Goal: Information Seeking & Learning: Find specific fact

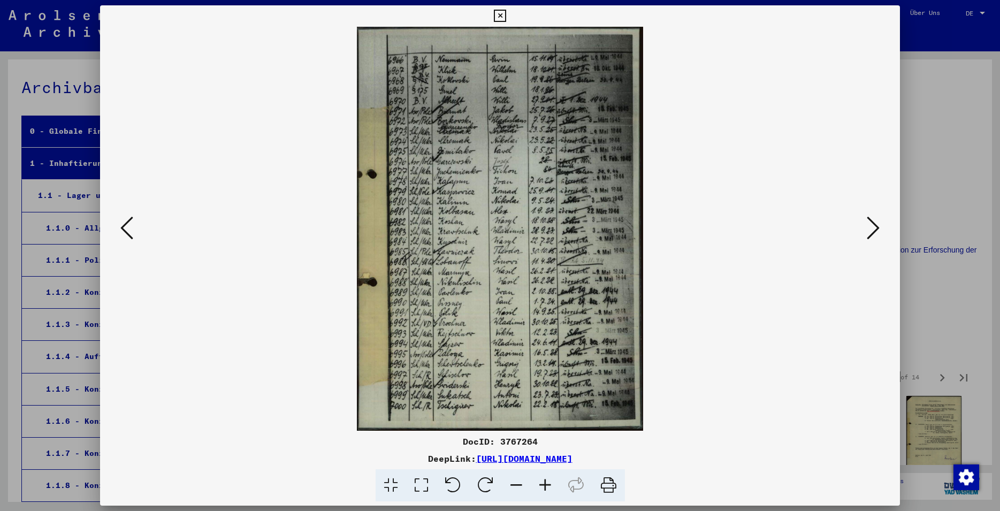
scroll to position [332, 0]
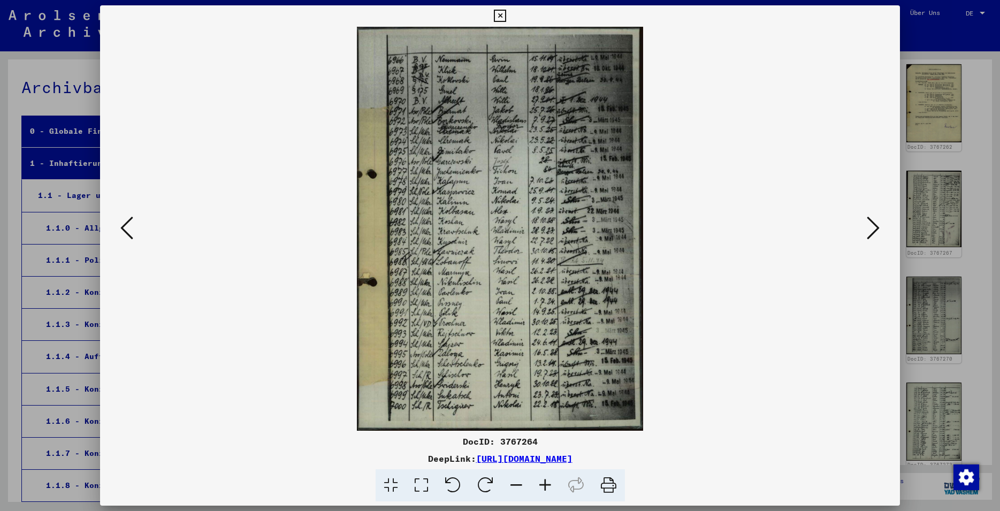
click at [871, 232] on icon at bounding box center [873, 228] width 13 height 26
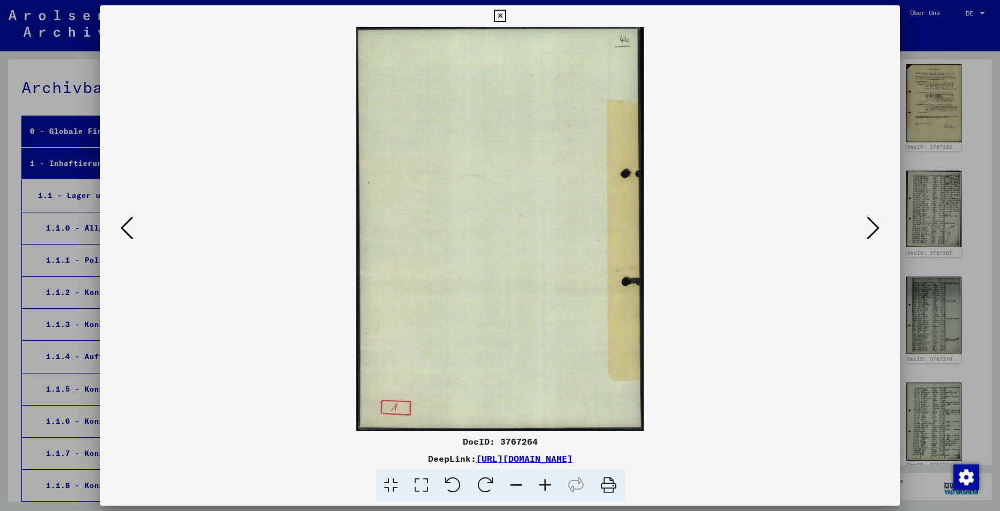
click at [867, 234] on button at bounding box center [872, 228] width 19 height 30
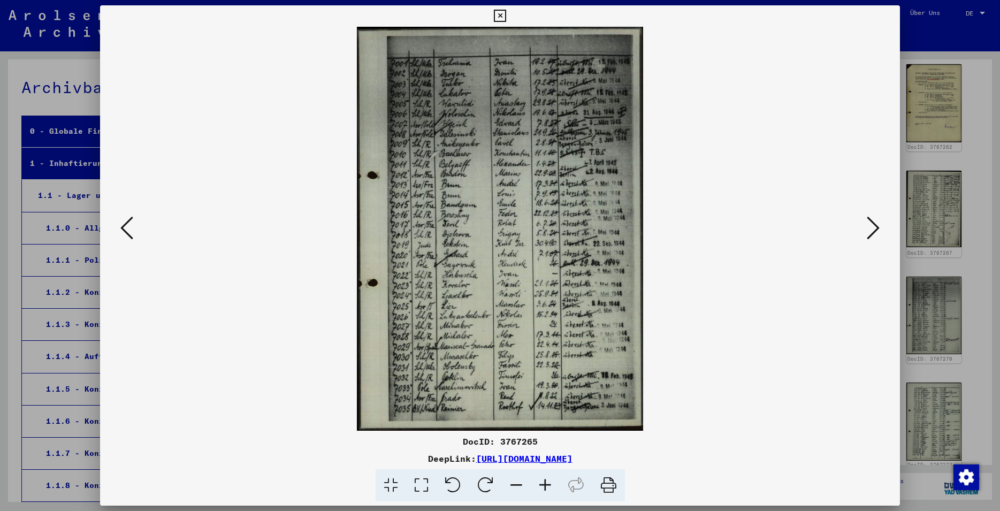
click at [863, 233] on img at bounding box center [499, 229] width 727 height 404
click at [863, 232] on img at bounding box center [499, 229] width 727 height 404
click at [882, 230] on button at bounding box center [872, 228] width 19 height 30
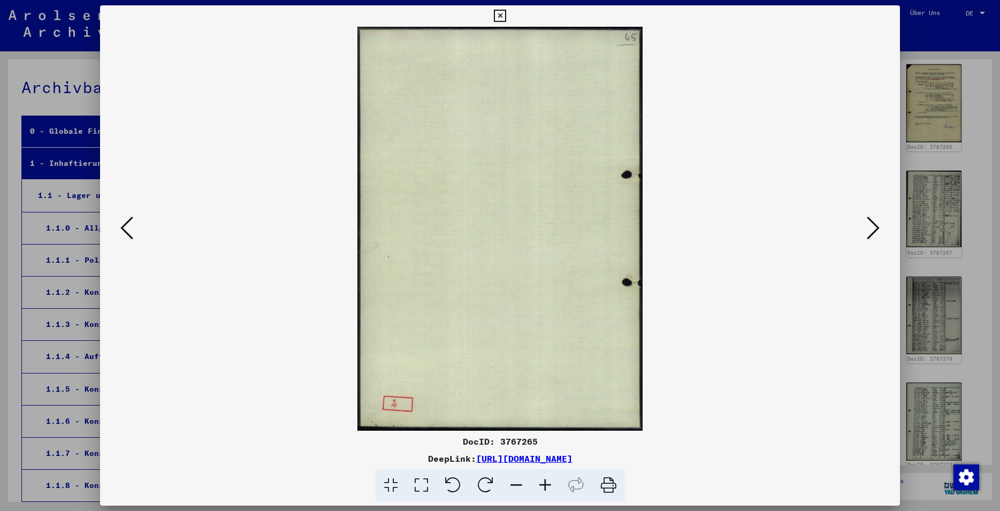
click at [879, 230] on icon at bounding box center [873, 228] width 13 height 26
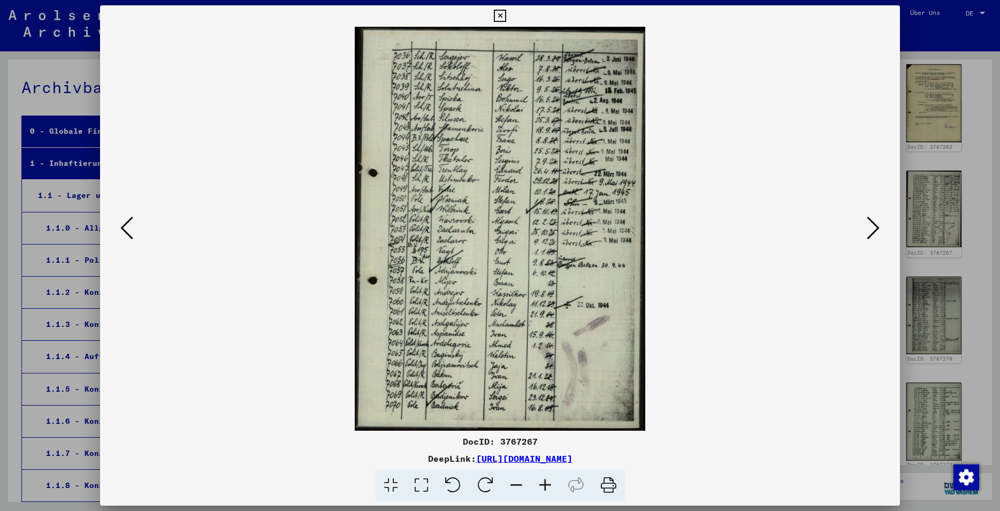
click at [879, 230] on icon at bounding box center [873, 228] width 13 height 26
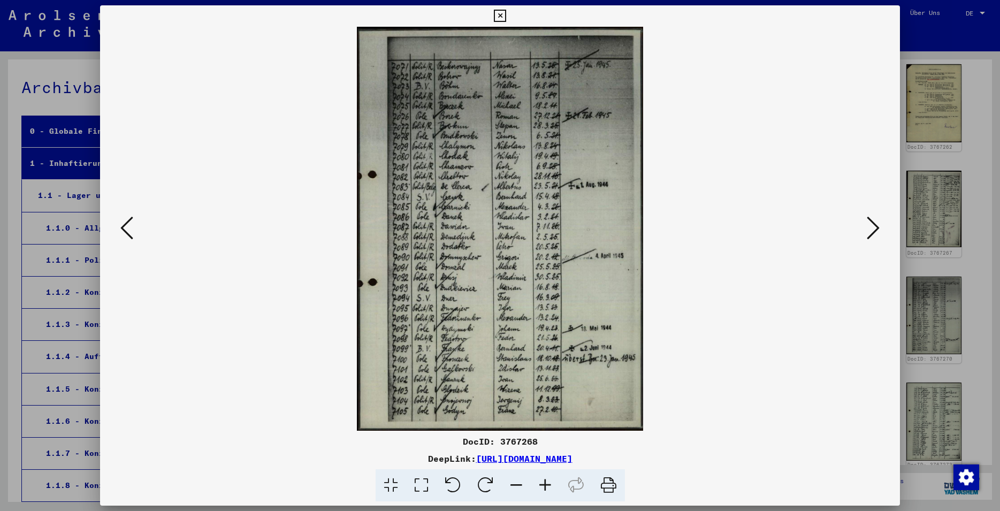
click at [879, 230] on icon at bounding box center [873, 228] width 13 height 26
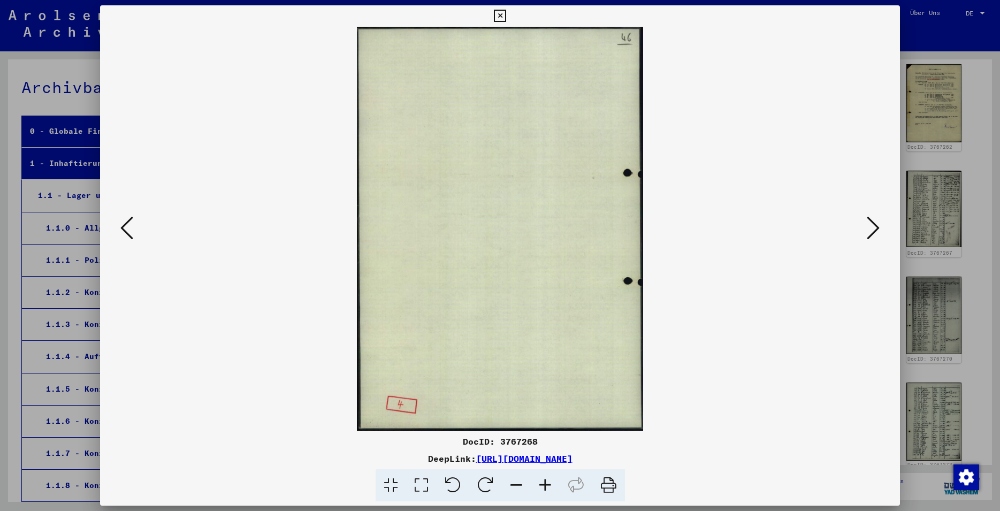
click at [879, 231] on icon at bounding box center [873, 228] width 13 height 26
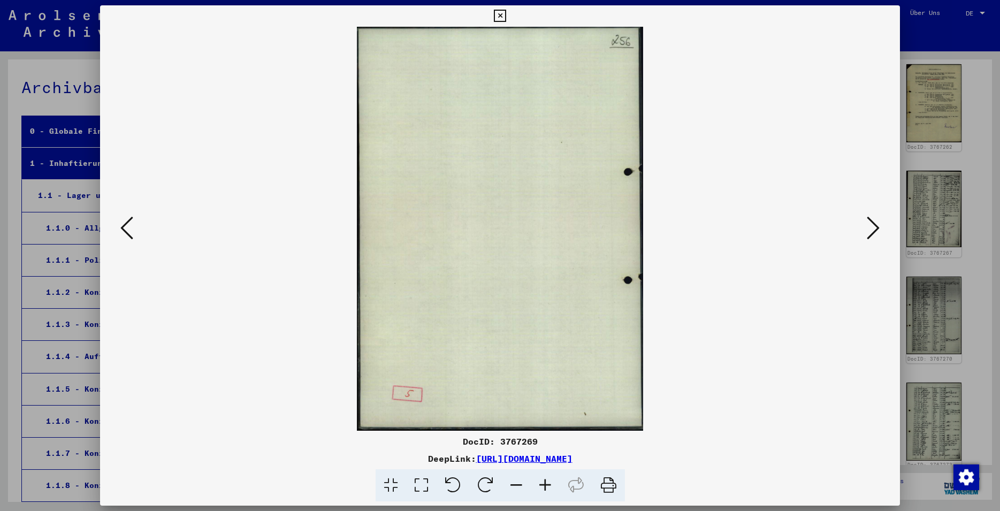
click at [879, 231] on icon at bounding box center [873, 228] width 13 height 26
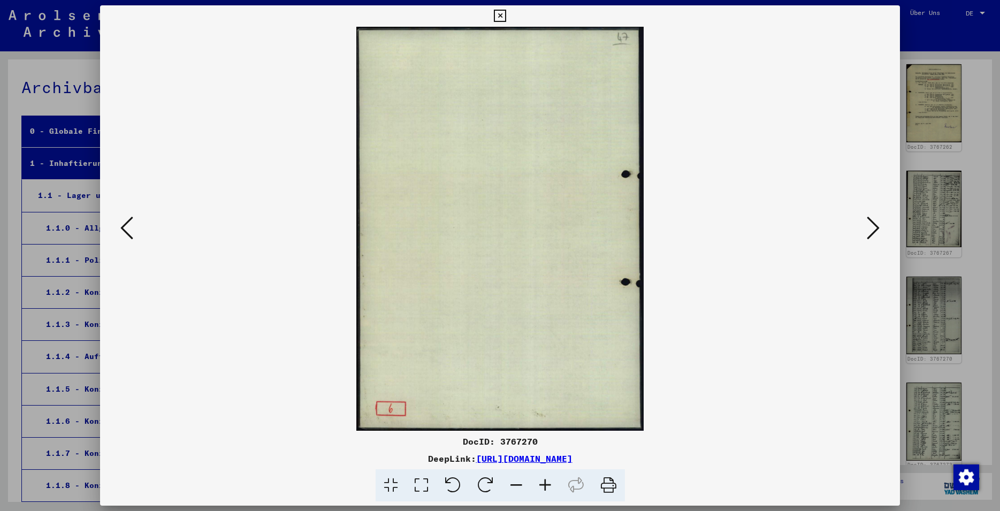
click at [878, 231] on icon at bounding box center [873, 228] width 13 height 26
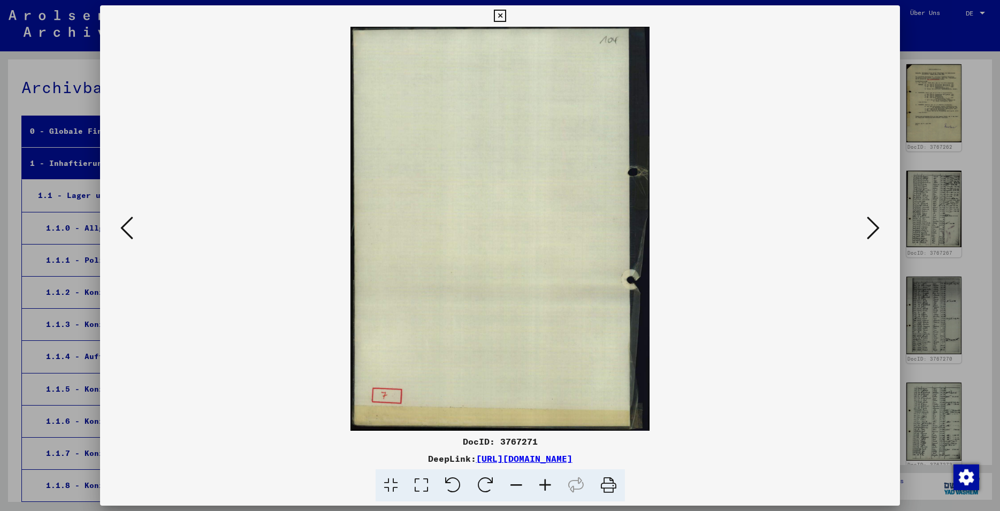
click at [878, 231] on icon at bounding box center [873, 228] width 13 height 26
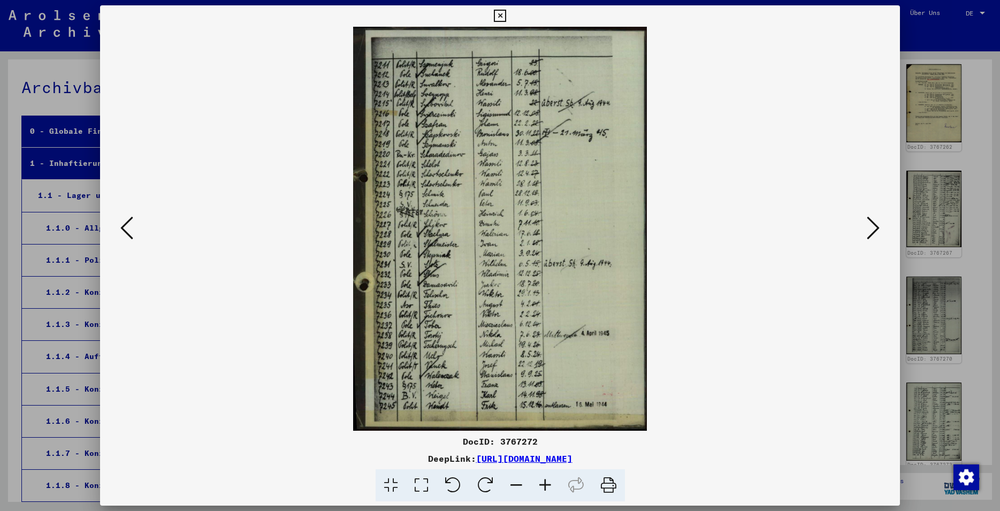
click at [877, 231] on icon at bounding box center [873, 228] width 13 height 26
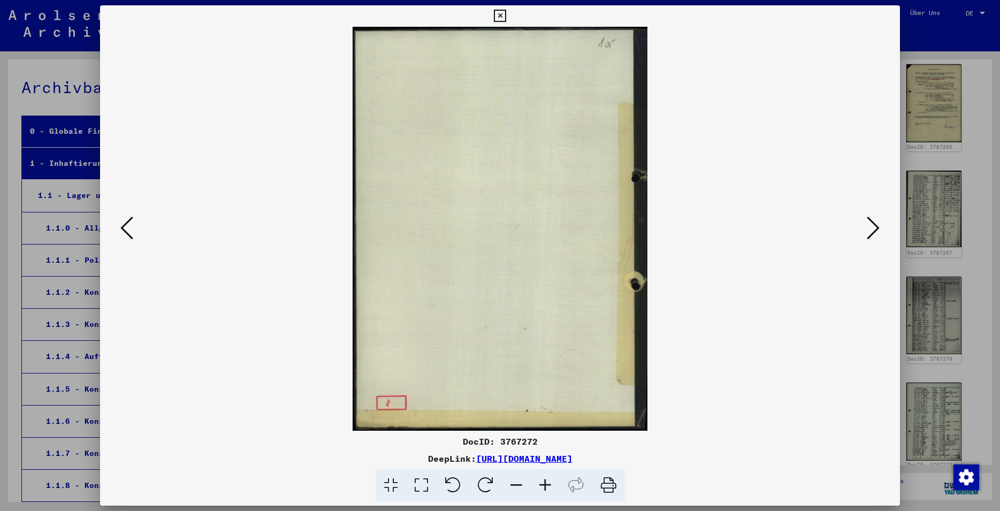
click at [877, 231] on icon at bounding box center [873, 228] width 13 height 26
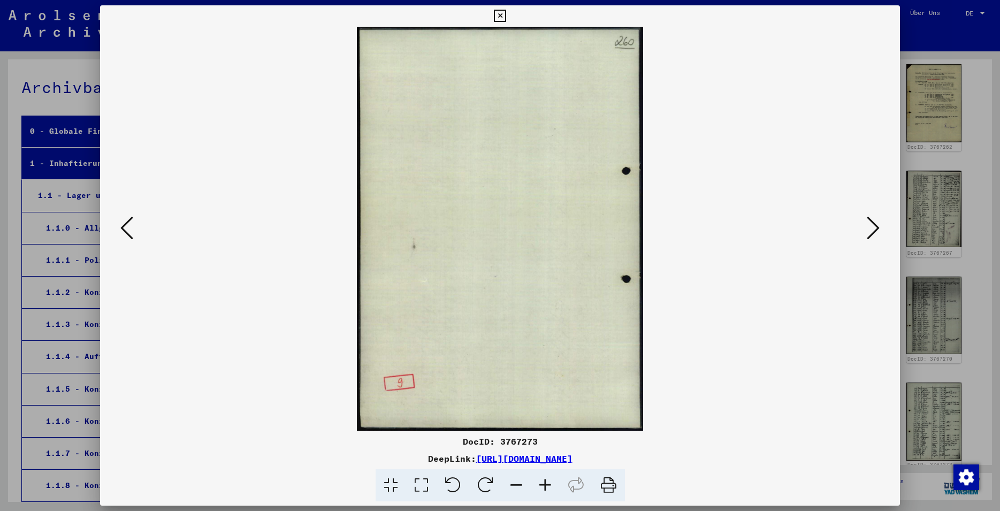
click at [877, 232] on icon at bounding box center [873, 228] width 13 height 26
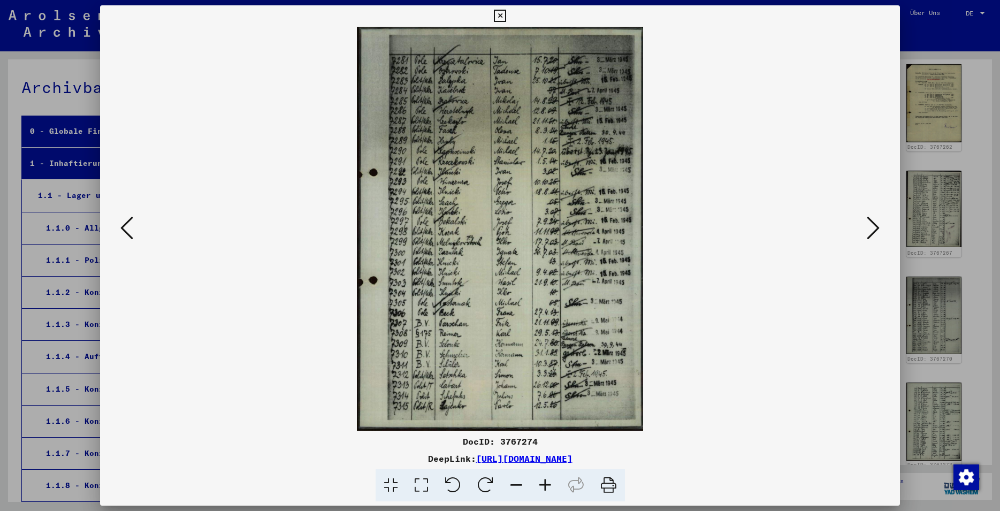
click at [877, 232] on icon at bounding box center [873, 228] width 13 height 26
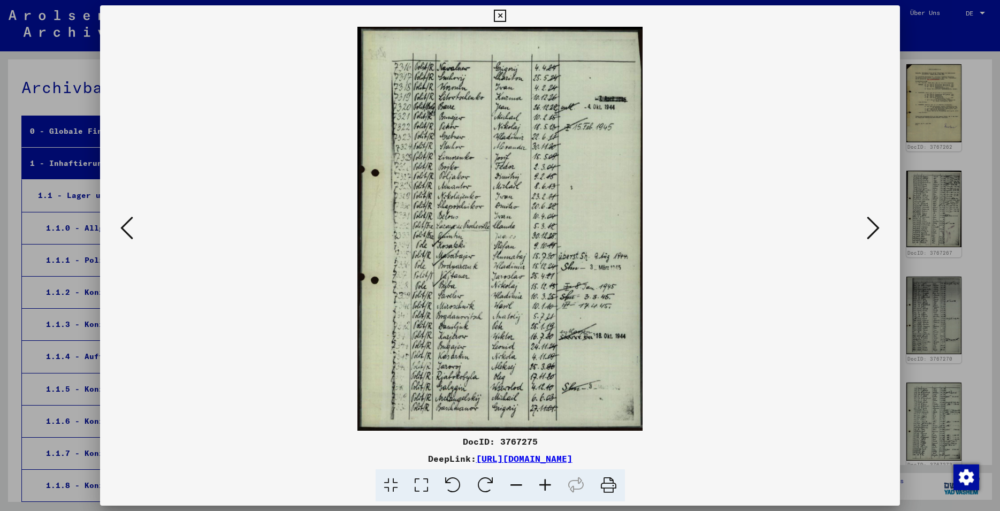
click at [877, 232] on icon at bounding box center [873, 228] width 13 height 26
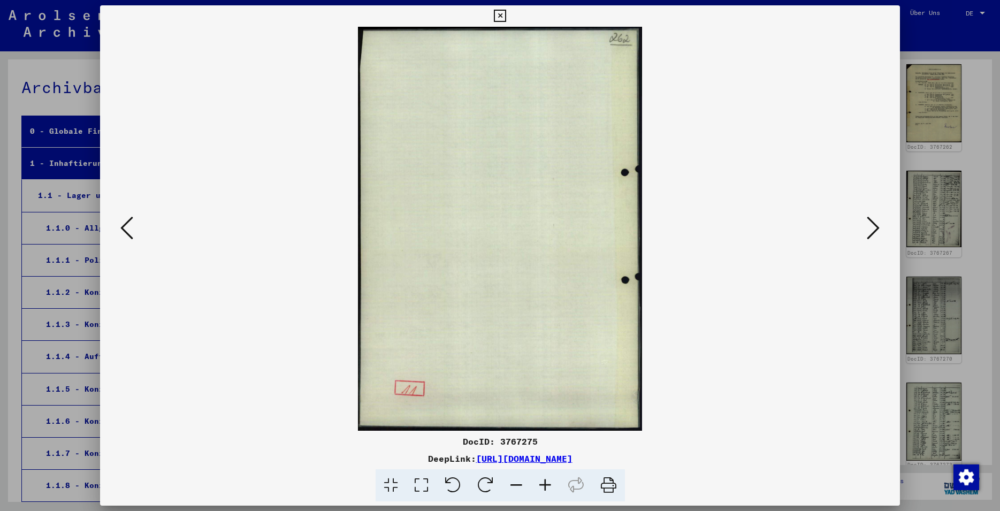
click at [877, 232] on icon at bounding box center [873, 228] width 13 height 26
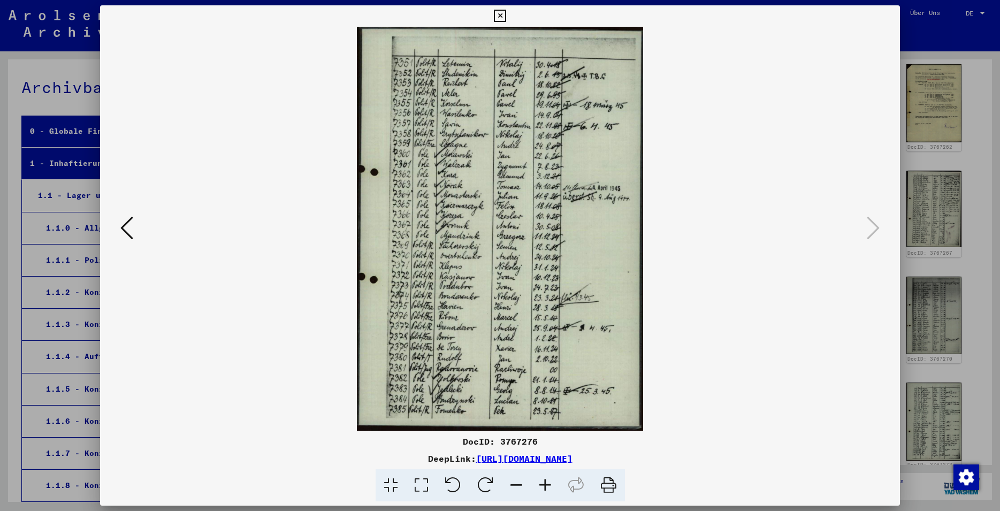
click at [509, 22] on button at bounding box center [500, 15] width 19 height 21
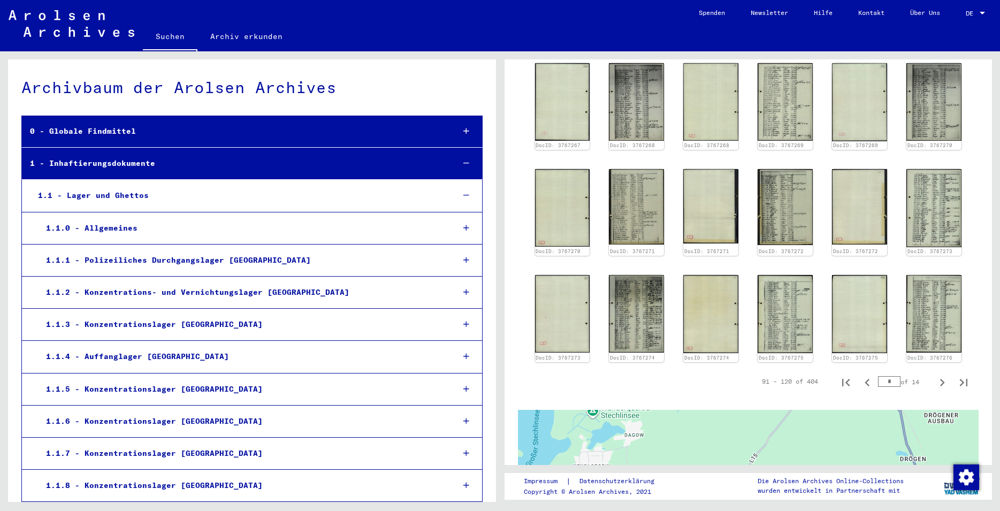
scroll to position [563, 0]
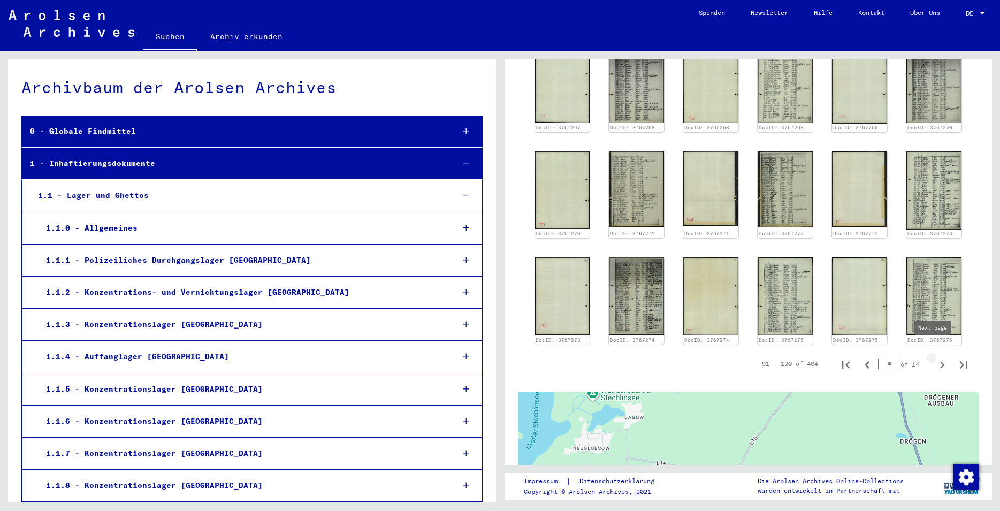
click at [936, 357] on icon "Next page" at bounding box center [942, 364] width 15 height 15
type input "*"
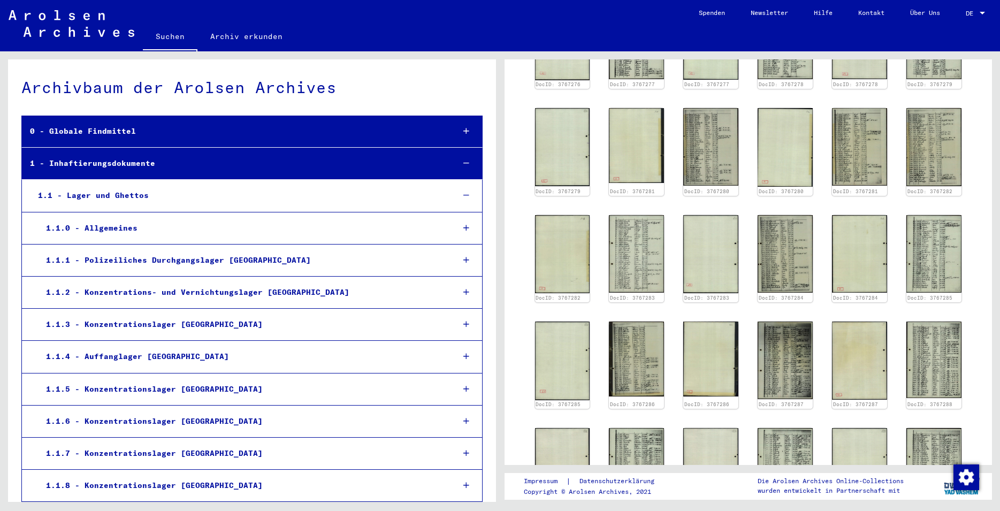
scroll to position [479, 0]
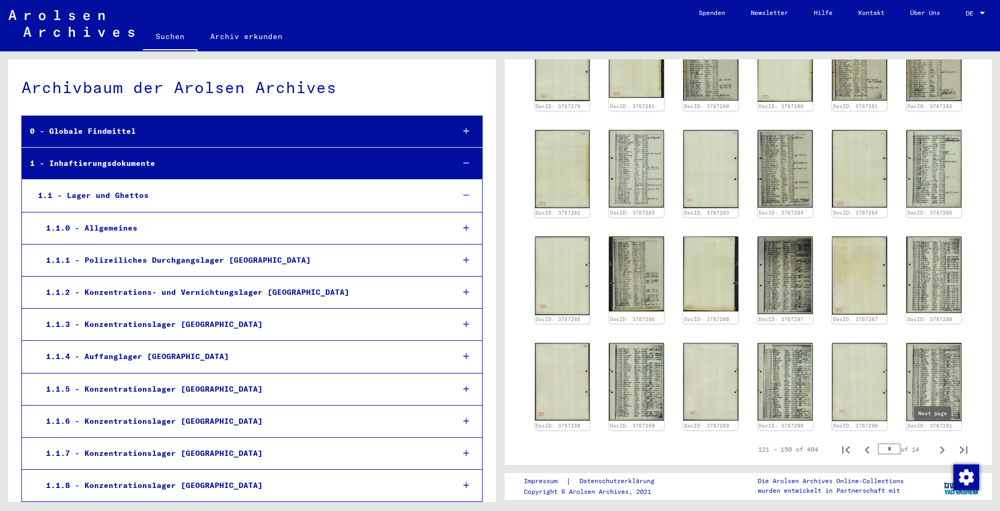
click at [940, 446] on icon "Next page" at bounding box center [942, 449] width 5 height 7
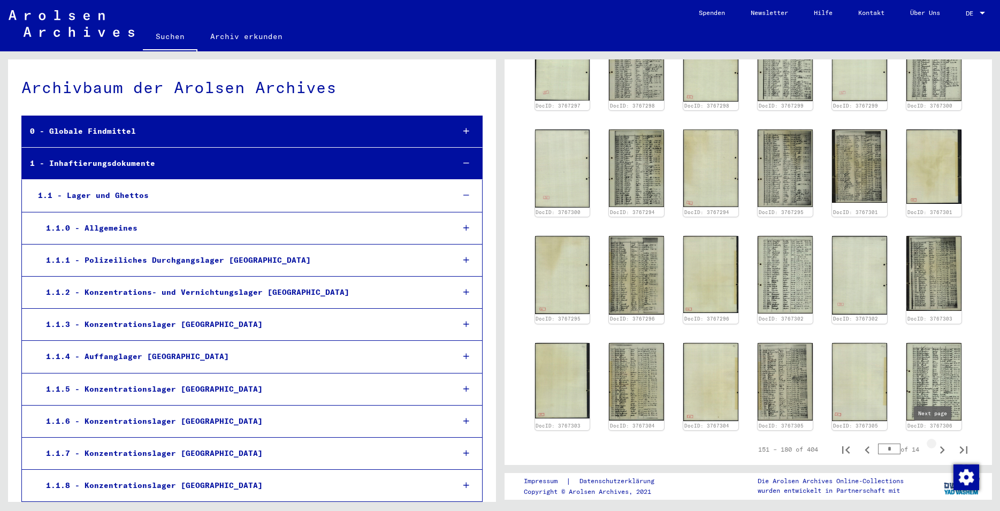
type input "*"
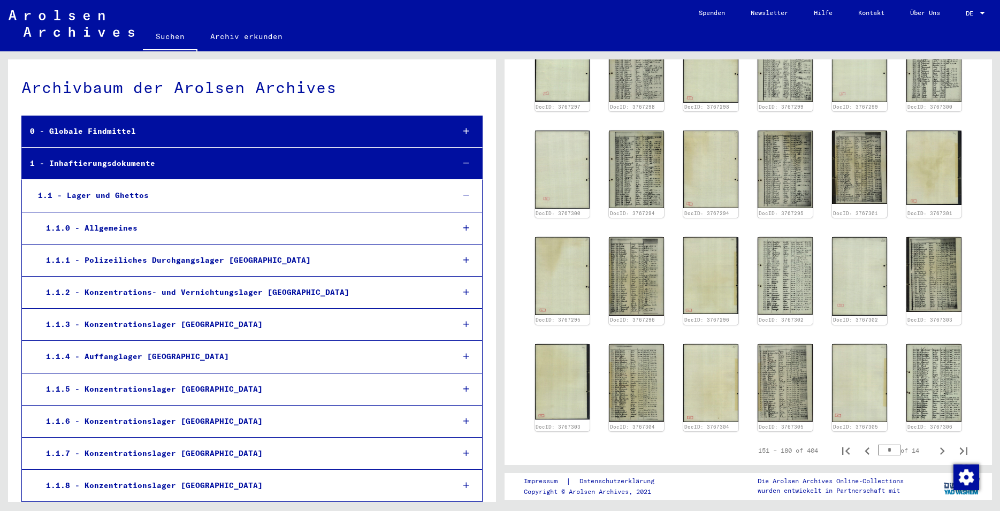
scroll to position [495, 0]
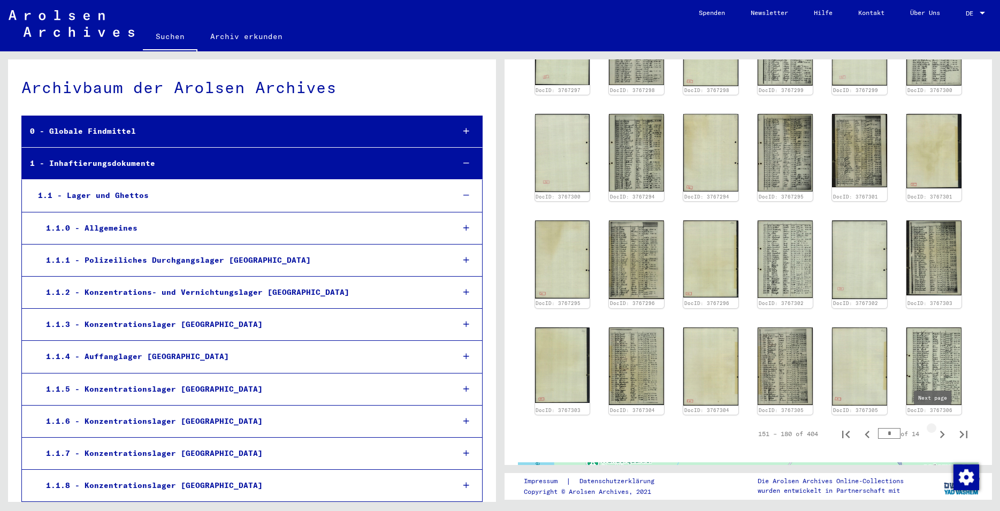
click at [935, 427] on icon "Next page" at bounding box center [942, 434] width 15 height 15
type input "*"
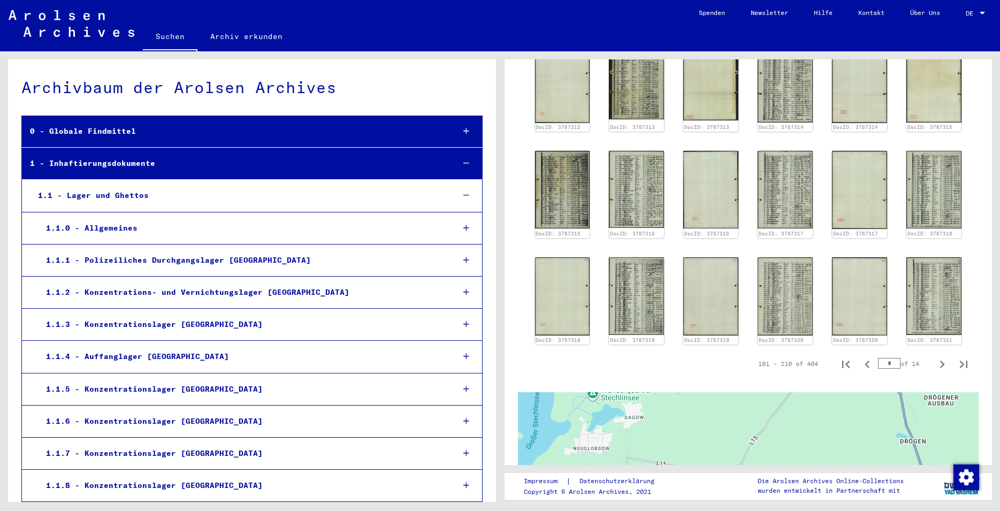
scroll to position [588, 0]
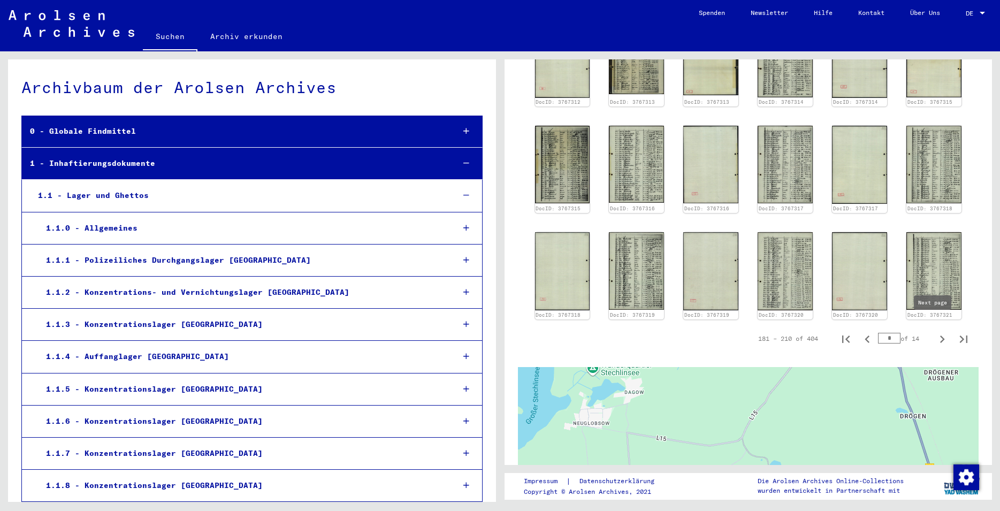
click at [935, 332] on icon "Next page" at bounding box center [942, 339] width 15 height 15
type input "*"
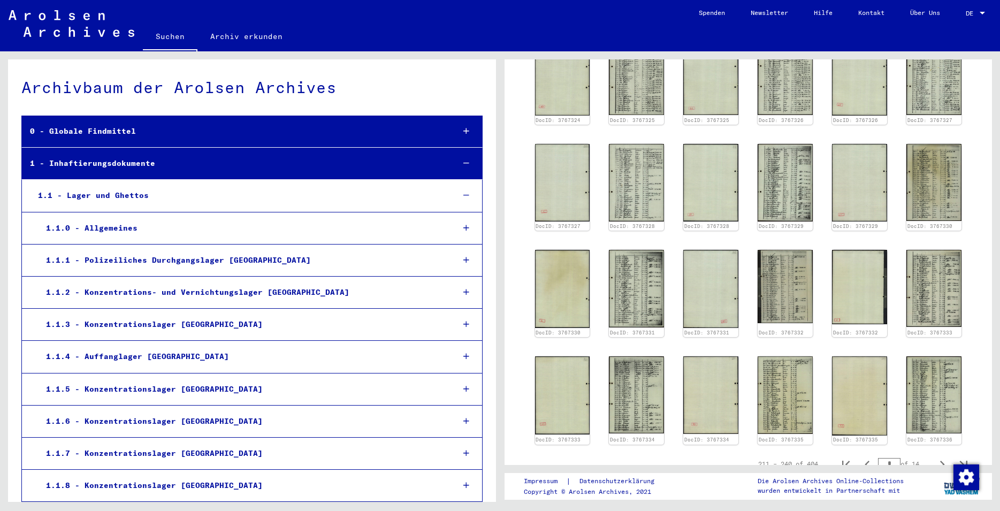
scroll to position [486, 0]
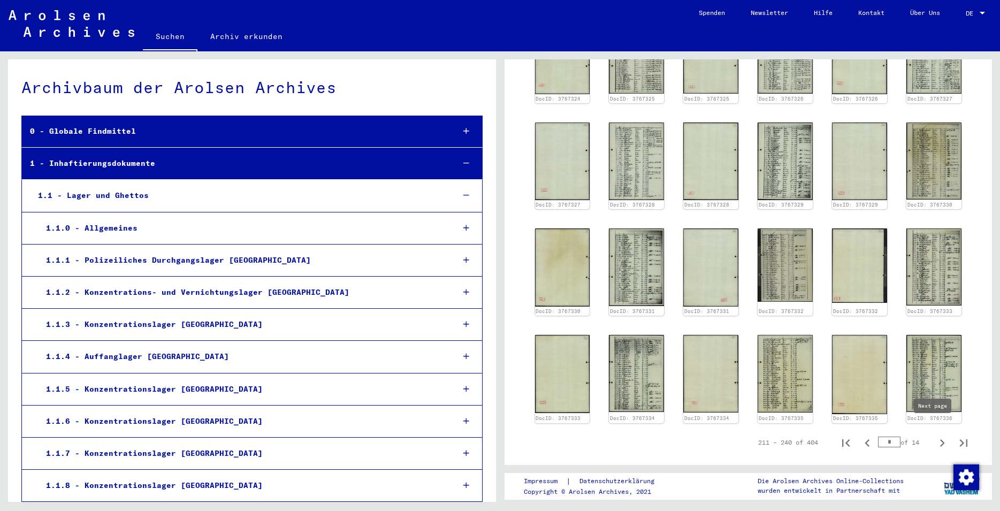
click at [936, 439] on icon "Next page" at bounding box center [942, 442] width 15 height 15
type input "*"
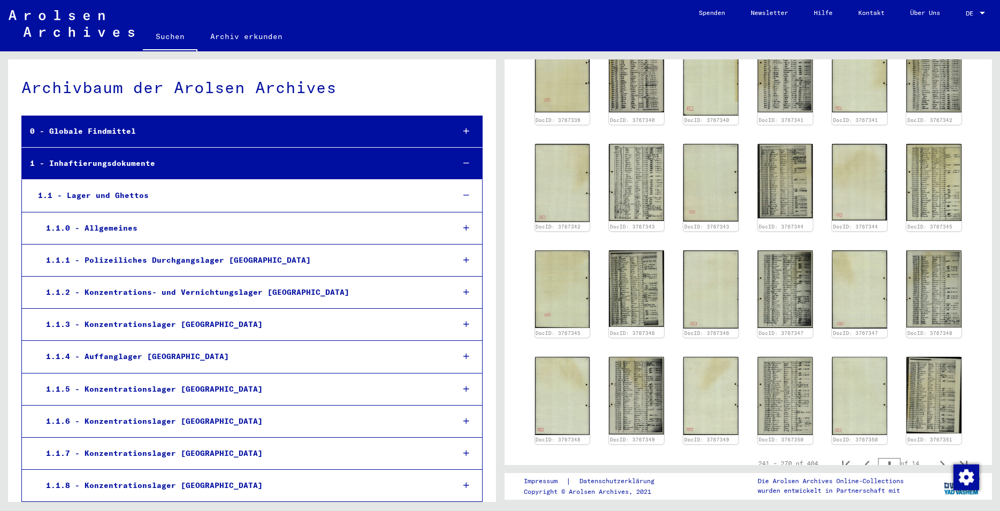
scroll to position [483, 0]
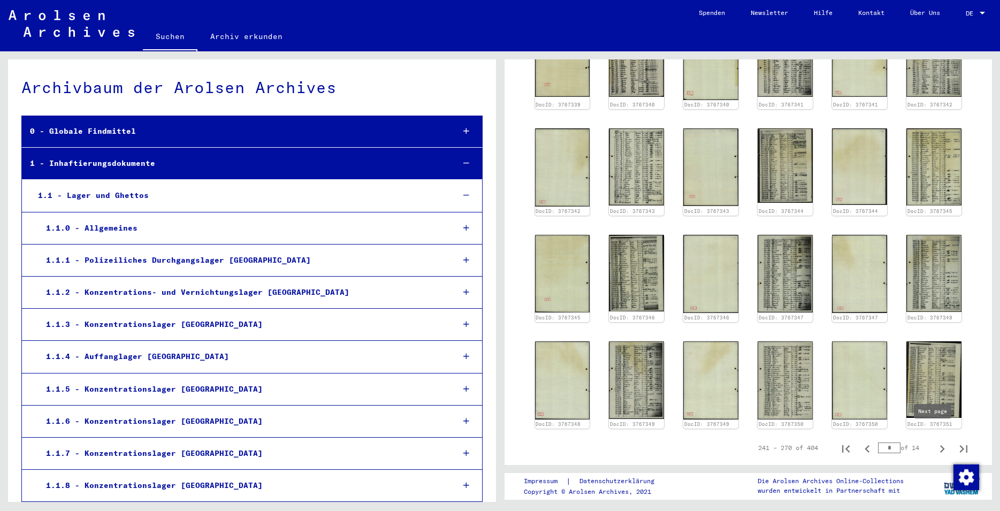
click at [935, 441] on icon "Next page" at bounding box center [942, 448] width 15 height 15
type input "**"
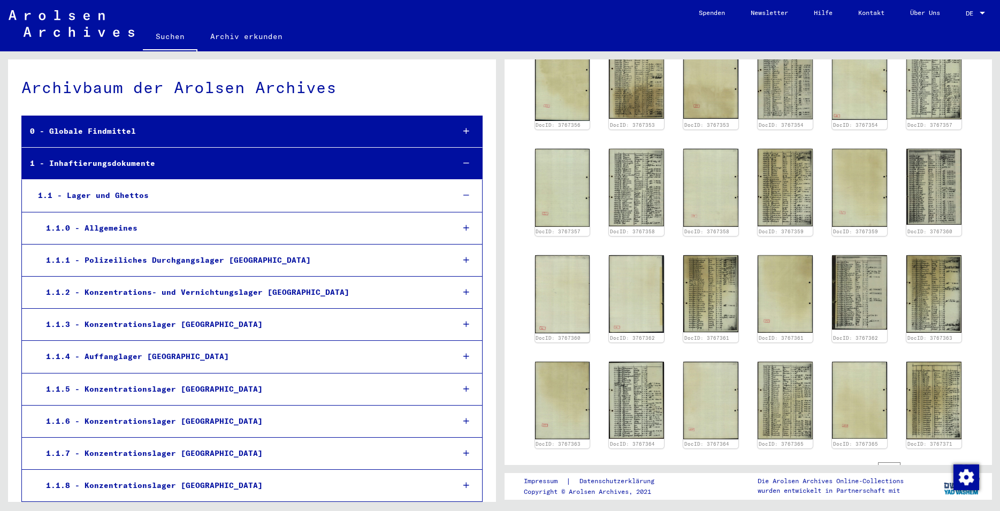
scroll to position [538, 0]
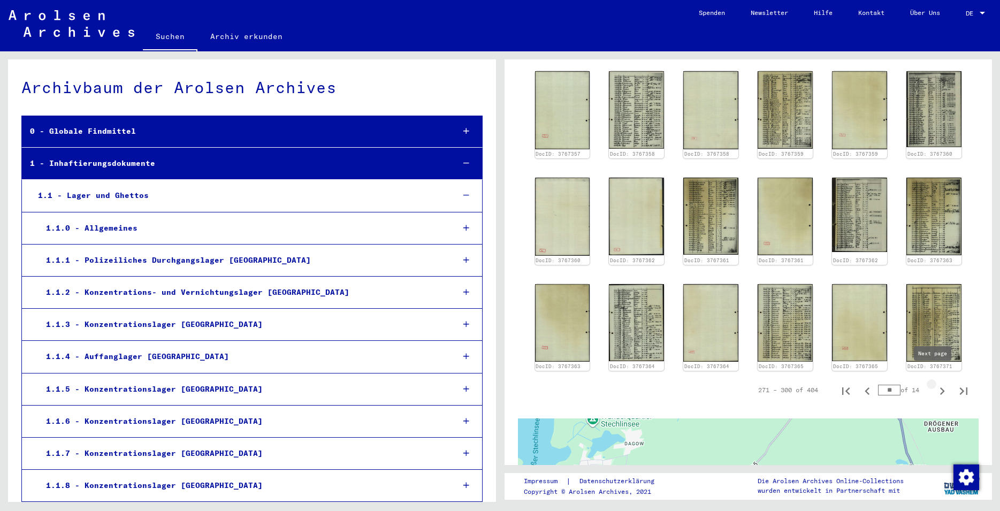
click at [935, 384] on icon "Next page" at bounding box center [942, 391] width 15 height 15
type input "**"
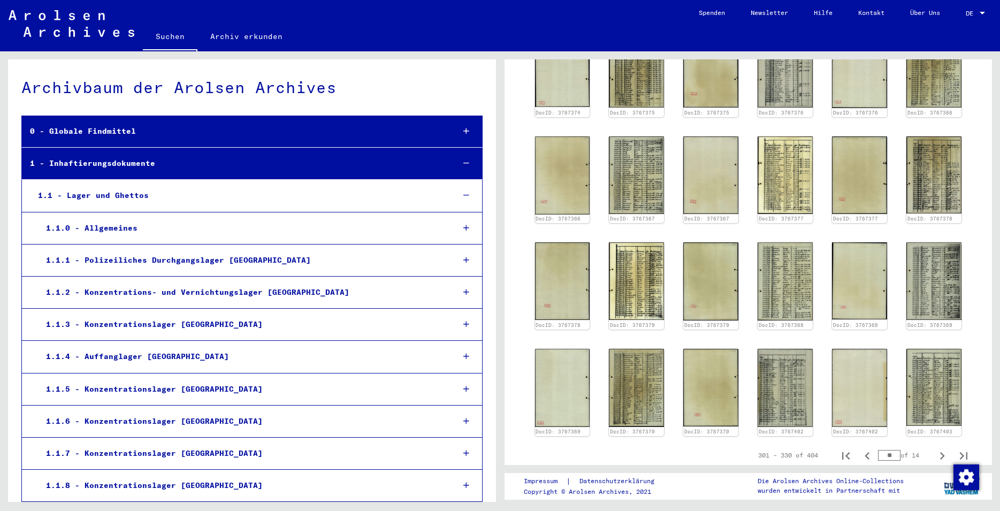
scroll to position [530, 0]
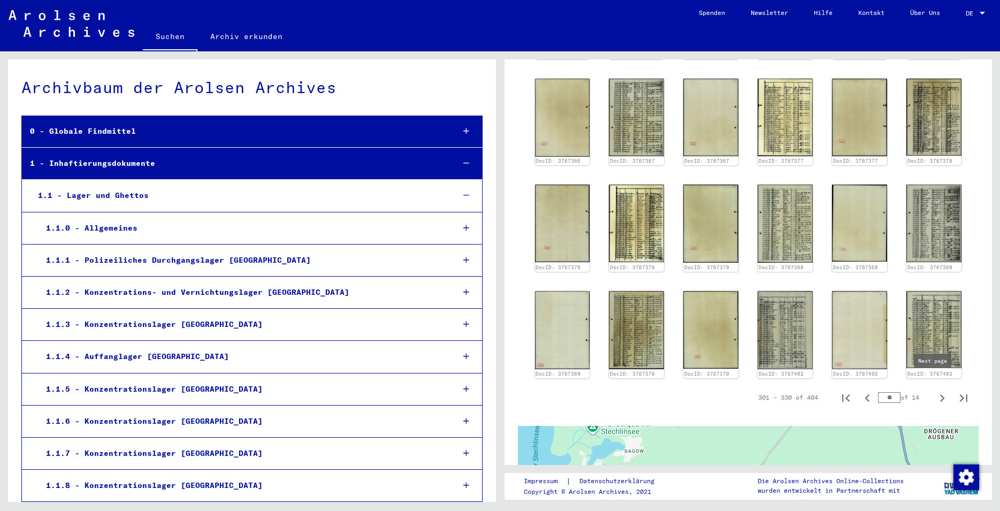
click at [935, 391] on icon "Next page" at bounding box center [942, 398] width 15 height 15
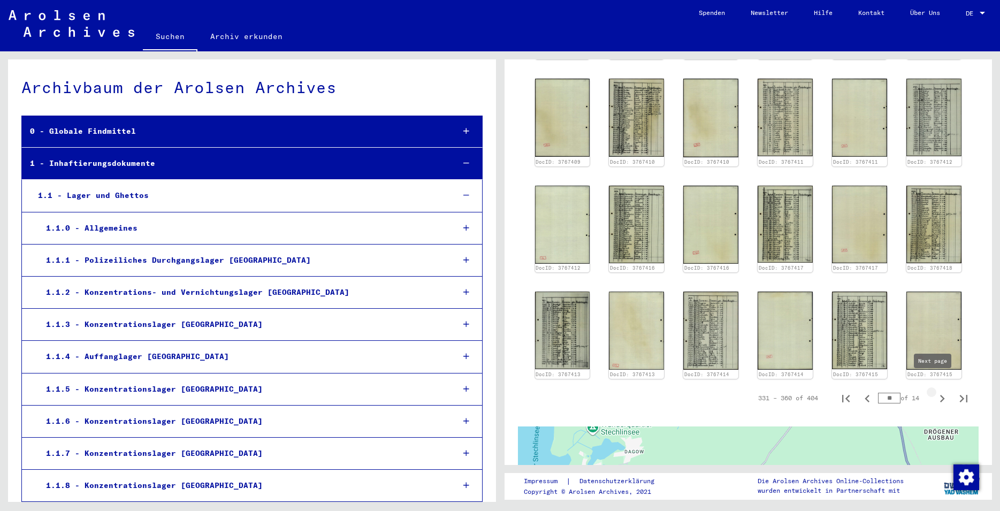
type input "**"
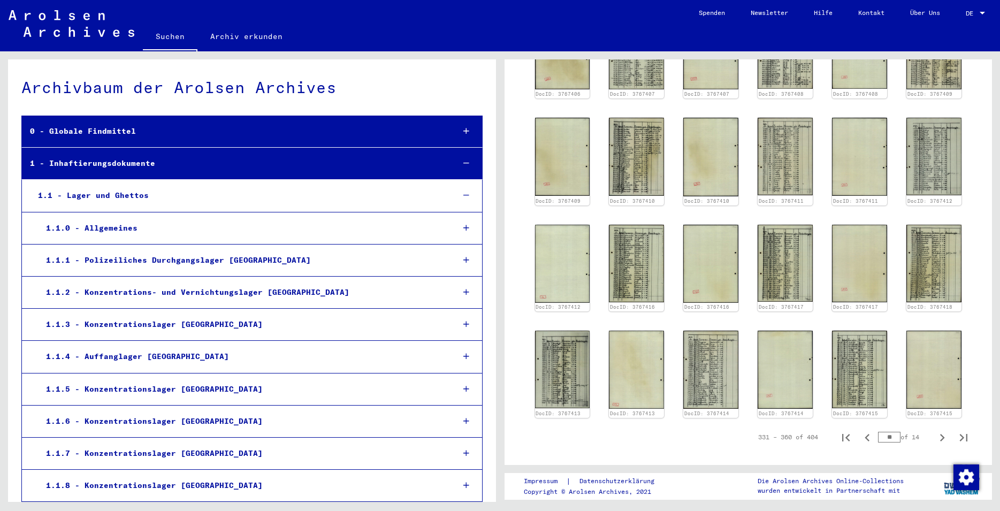
scroll to position [549, 0]
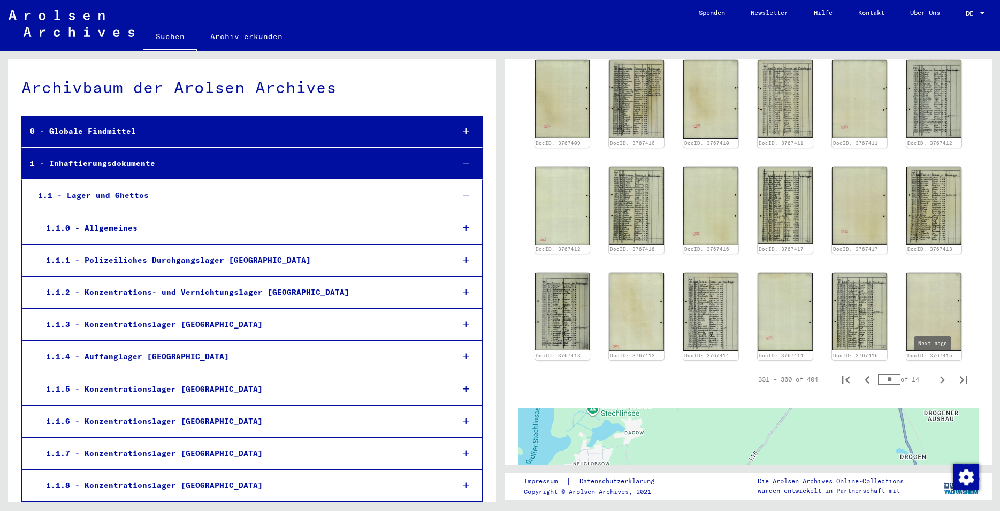
click at [935, 372] on icon "Next page" at bounding box center [942, 379] width 15 height 15
type input "**"
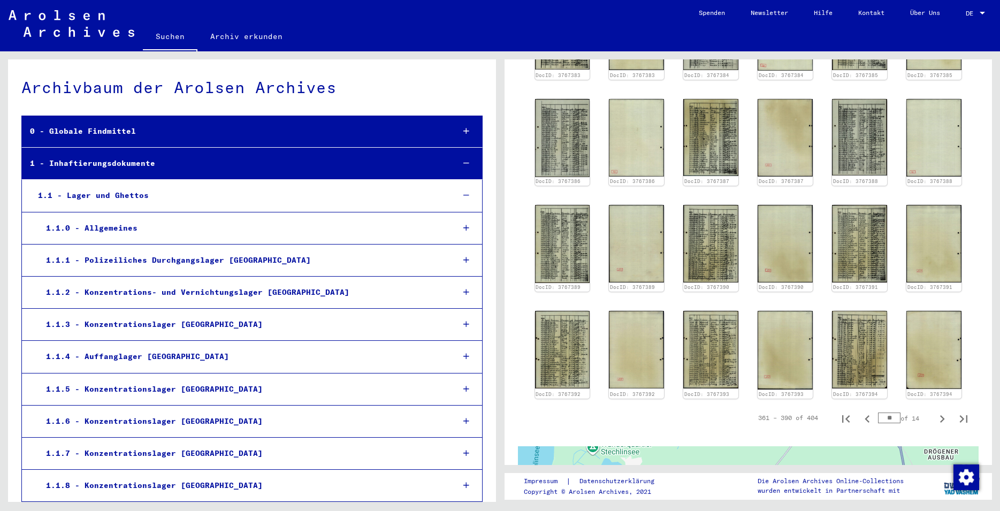
scroll to position [530, 0]
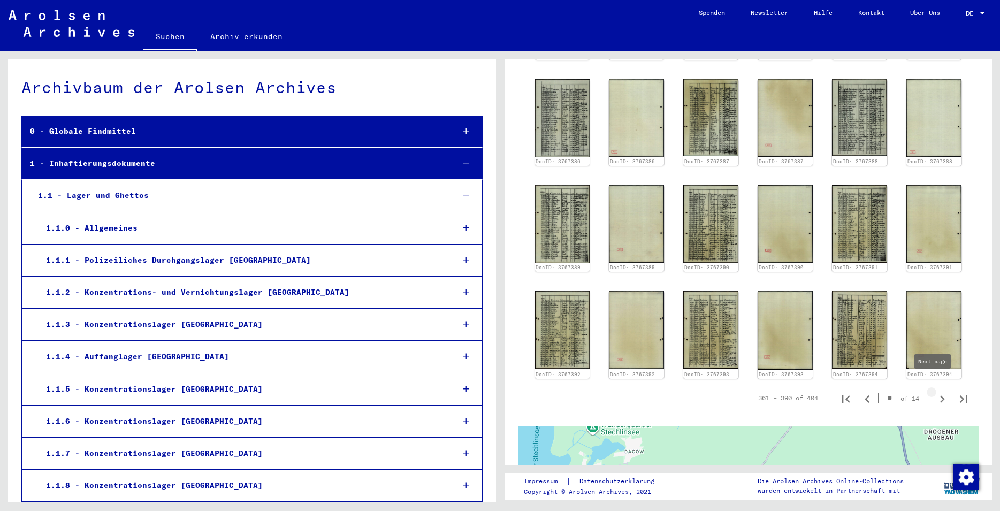
click at [936, 392] on icon "Next page" at bounding box center [942, 399] width 15 height 15
type input "**"
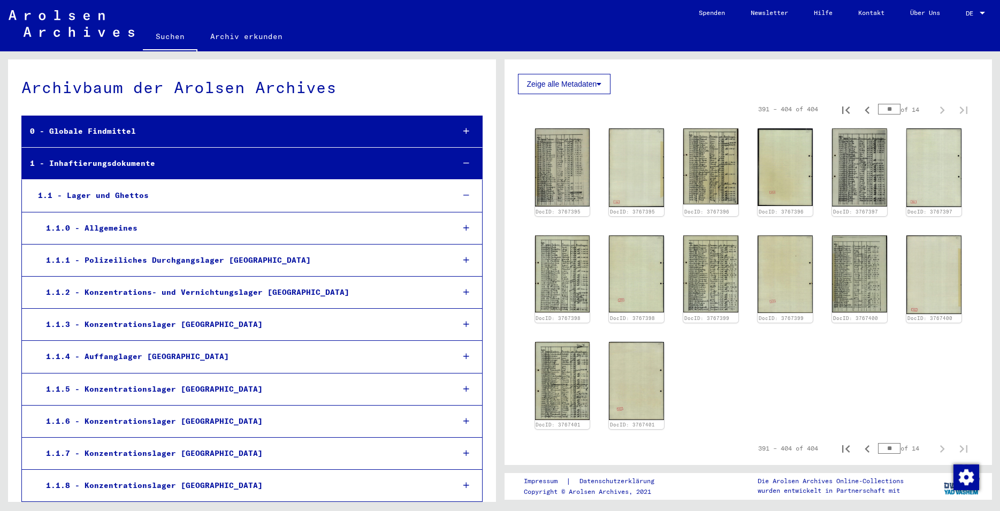
scroll to position [267, 0]
click at [575, 380] on img at bounding box center [562, 380] width 58 height 81
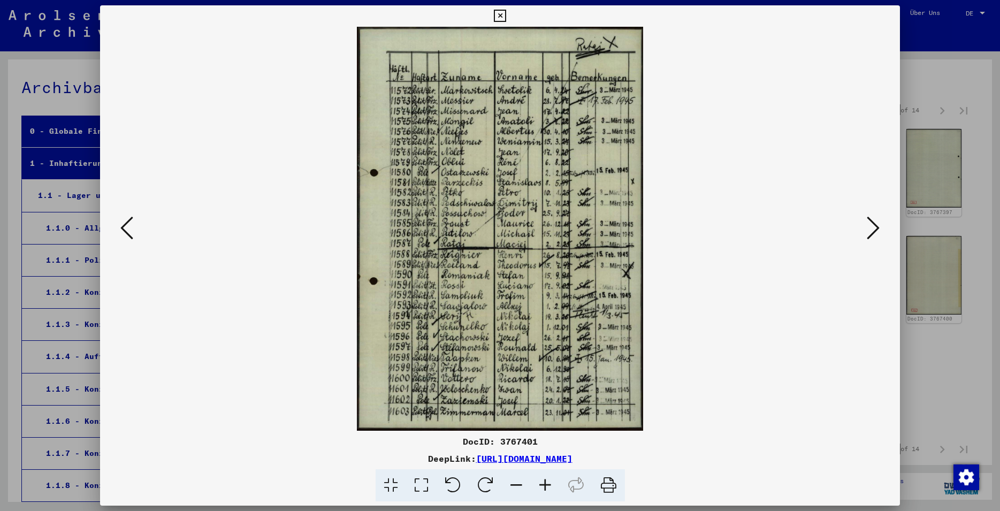
drag, startPoint x: 538, startPoint y: 440, endPoint x: 501, endPoint y: 443, distance: 36.5
click at [501, 443] on div "DocID: 3767401" at bounding box center [500, 441] width 800 height 13
copy div "3767401"
click at [881, 232] on button at bounding box center [872, 228] width 19 height 30
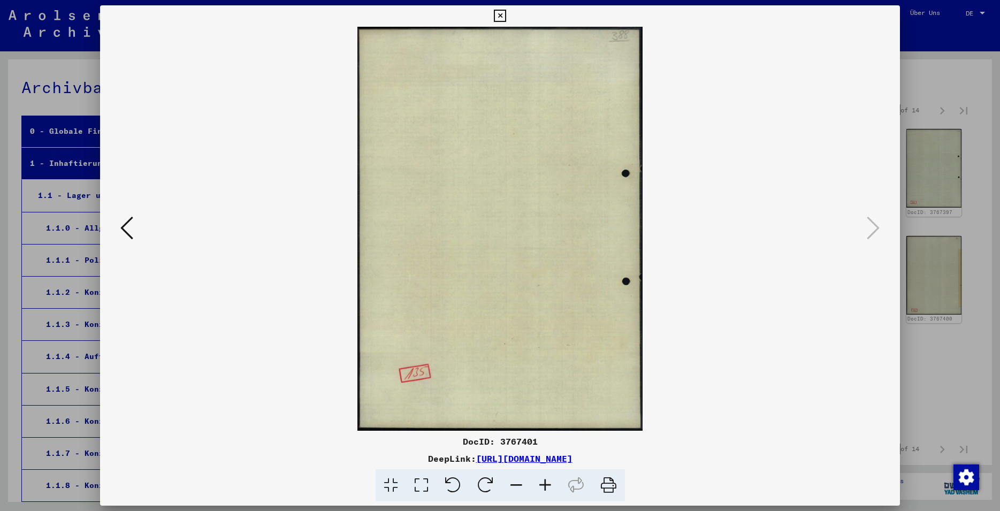
click at [506, 21] on icon at bounding box center [500, 16] width 12 height 13
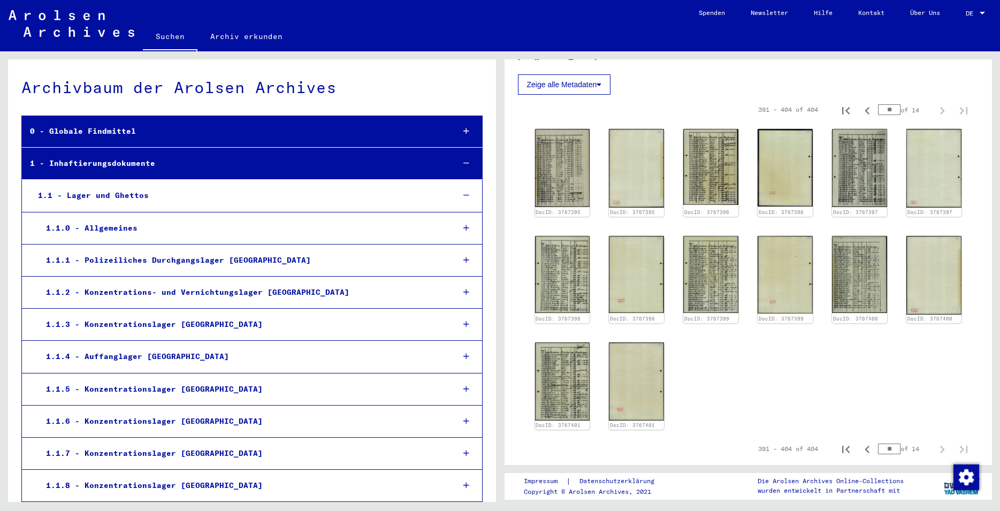
click at [180, 36] on link "Suchen" at bounding box center [170, 38] width 55 height 28
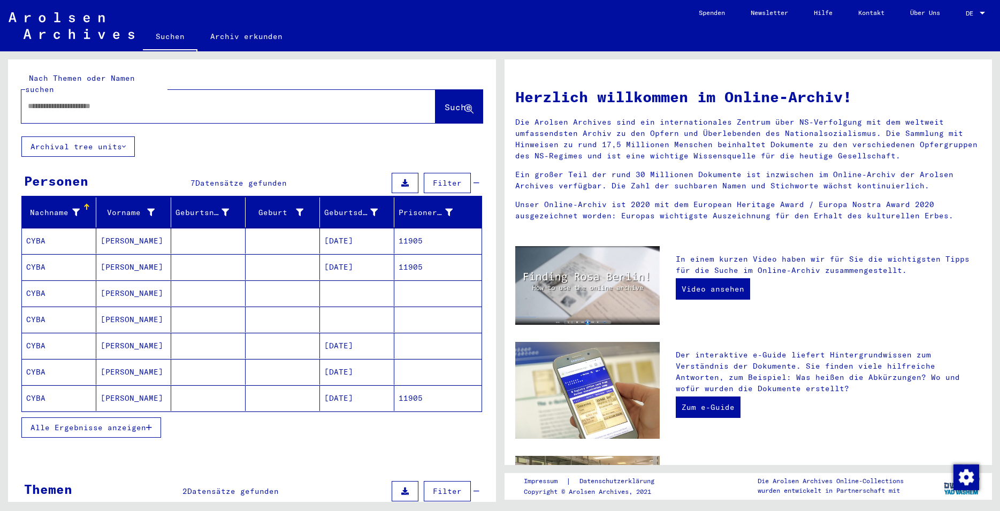
click at [281, 261] on mat-cell at bounding box center [283, 267] width 74 height 26
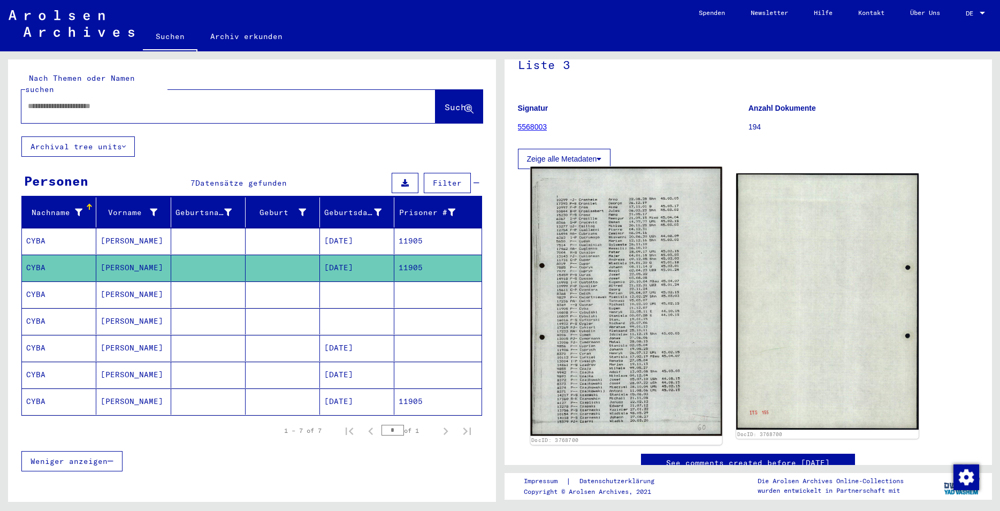
scroll to position [116, 0]
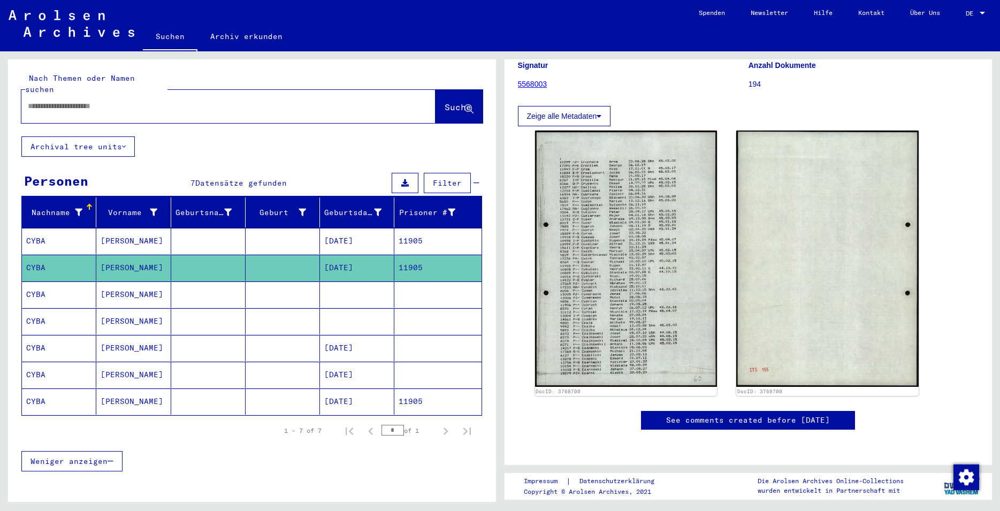
drag, startPoint x: 553, startPoint y: 84, endPoint x: 518, endPoint y: 83, distance: 34.3
click at [518, 83] on figure "Signatur 5568003" at bounding box center [633, 76] width 230 height 48
copy link "5568003"
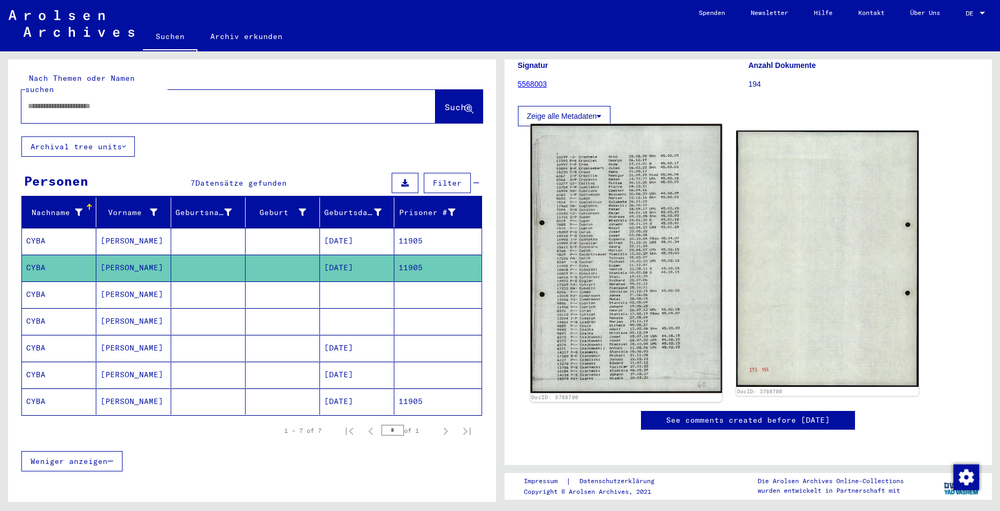
click at [652, 257] on img at bounding box center [626, 258] width 192 height 269
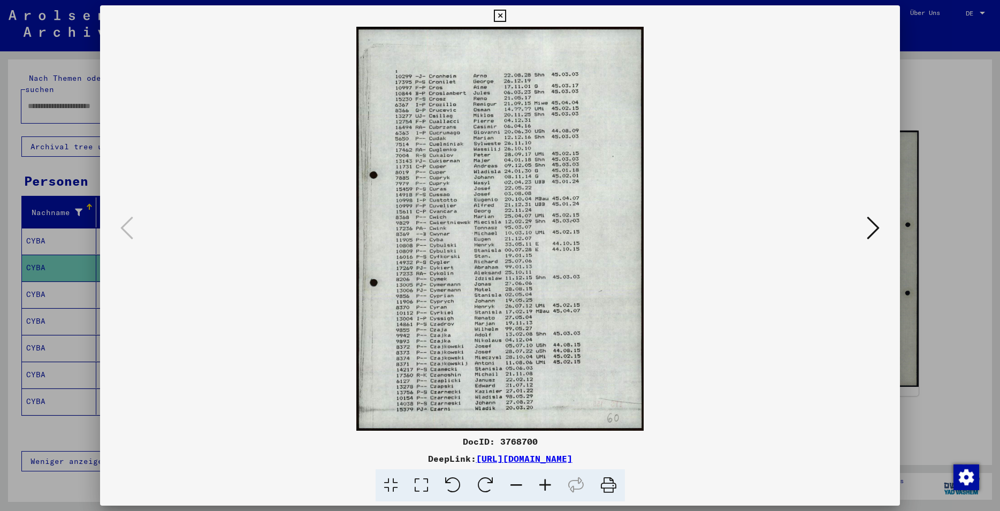
drag, startPoint x: 538, startPoint y: 439, endPoint x: 500, endPoint y: 442, distance: 38.1
click at [500, 442] on div "DocID: 3768700" at bounding box center [500, 441] width 800 height 13
copy div "3768700"
click at [872, 224] on icon at bounding box center [873, 228] width 13 height 26
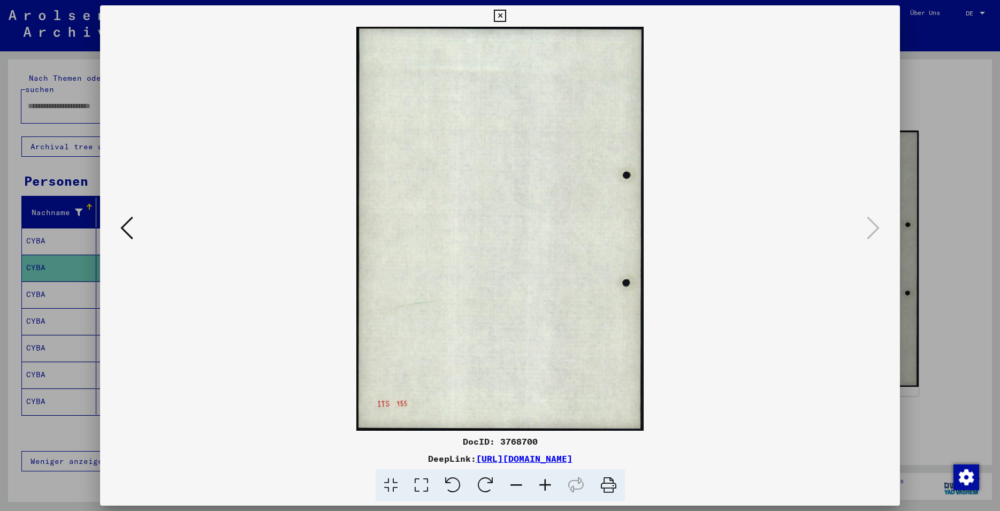
click at [506, 16] on icon at bounding box center [500, 16] width 12 height 13
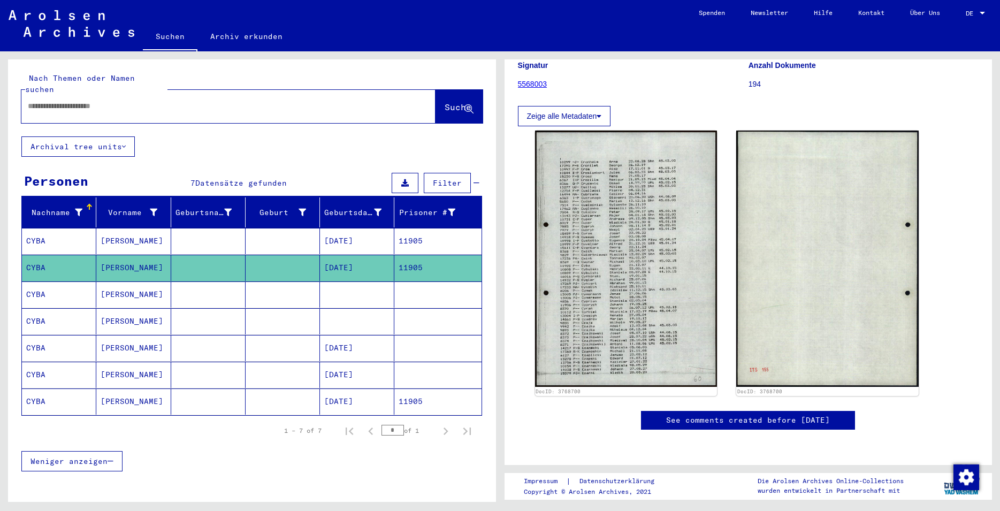
click at [540, 81] on link "5568003" at bounding box center [532, 84] width 29 height 9
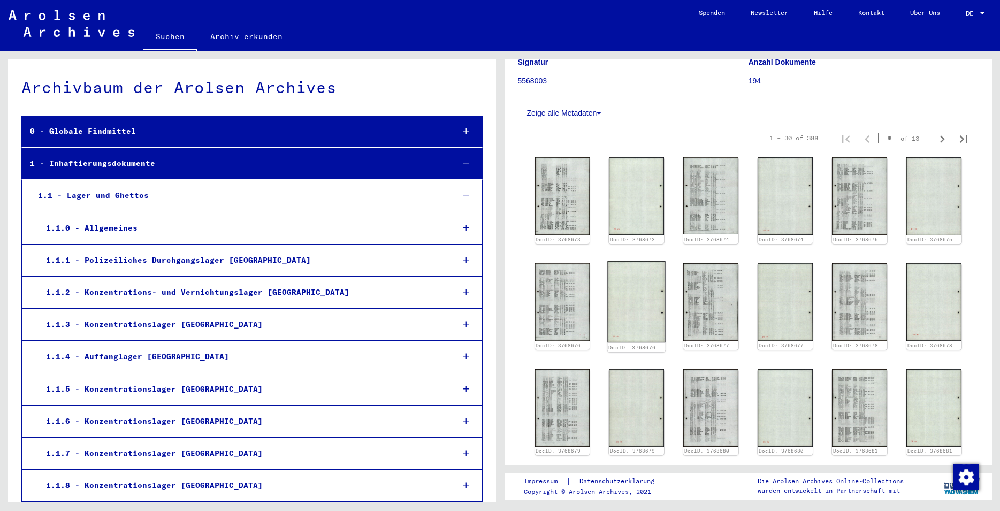
scroll to position [173, 0]
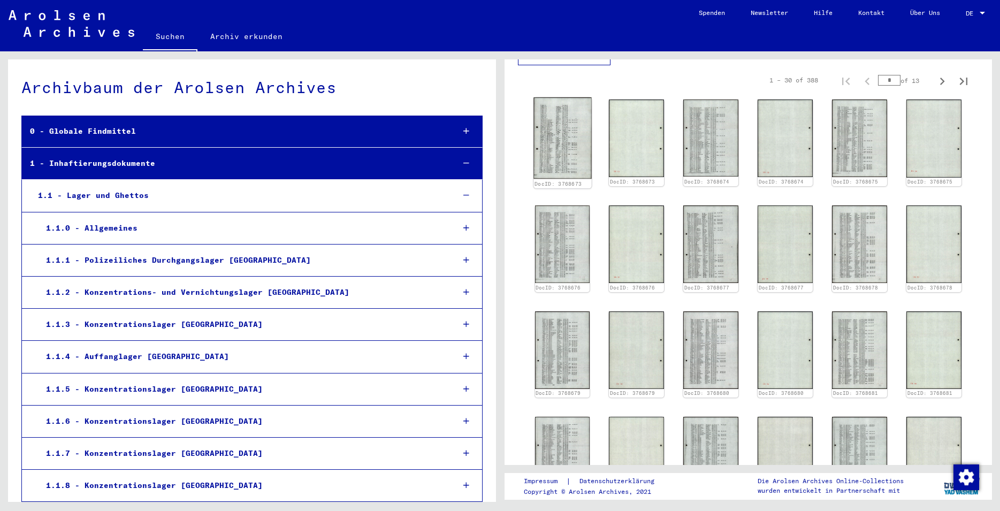
click at [573, 170] on img at bounding box center [562, 137] width 58 height 81
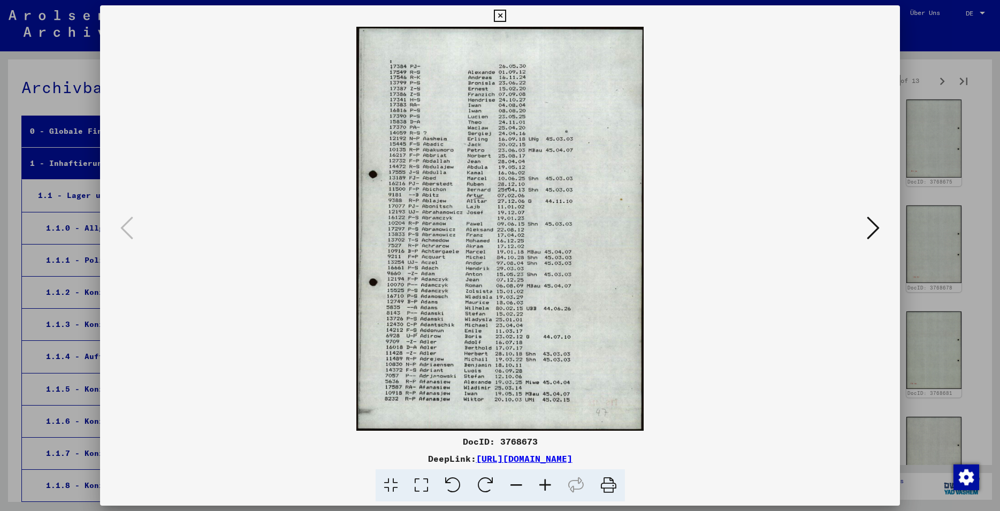
click at [878, 232] on icon at bounding box center [873, 228] width 13 height 26
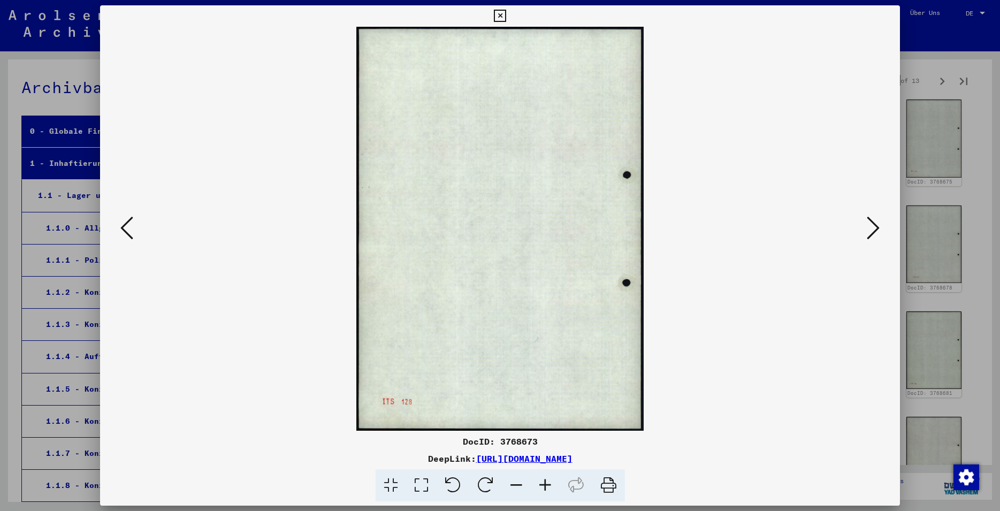
click at [878, 232] on icon at bounding box center [873, 228] width 13 height 26
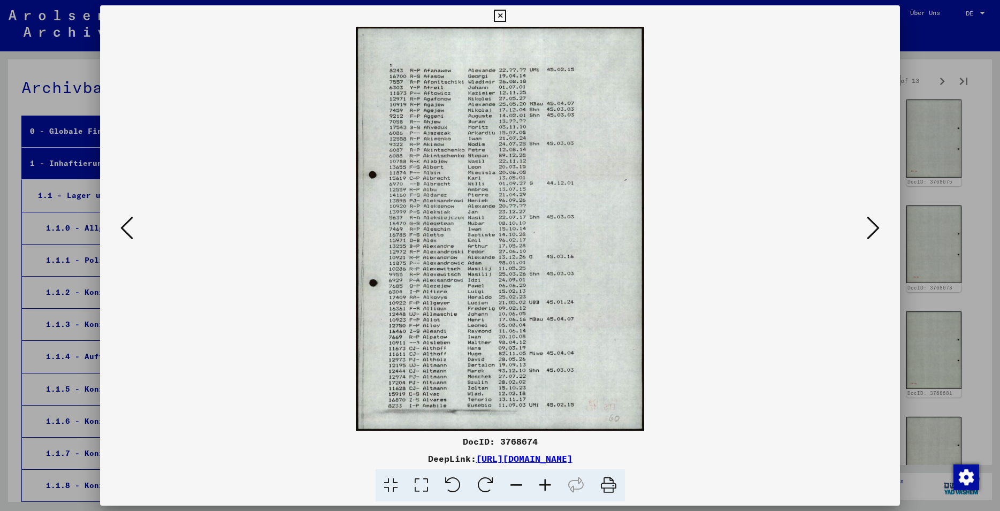
click at [878, 232] on icon at bounding box center [873, 228] width 13 height 26
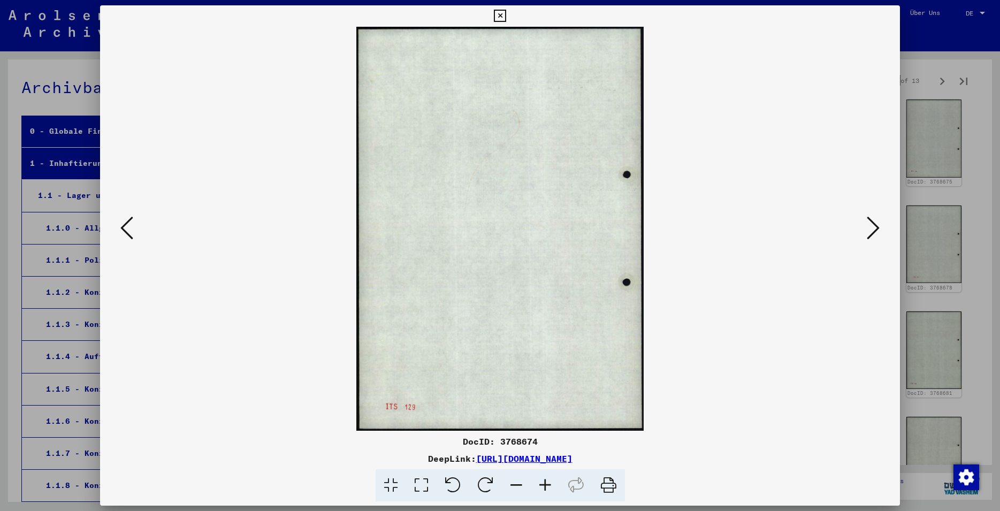
click at [878, 232] on icon at bounding box center [873, 228] width 13 height 26
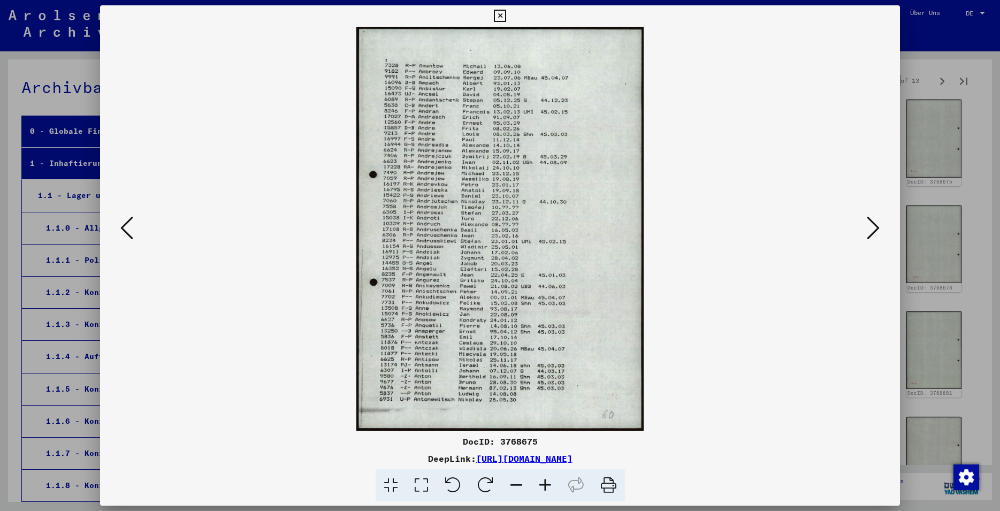
click at [506, 18] on icon at bounding box center [500, 16] width 12 height 13
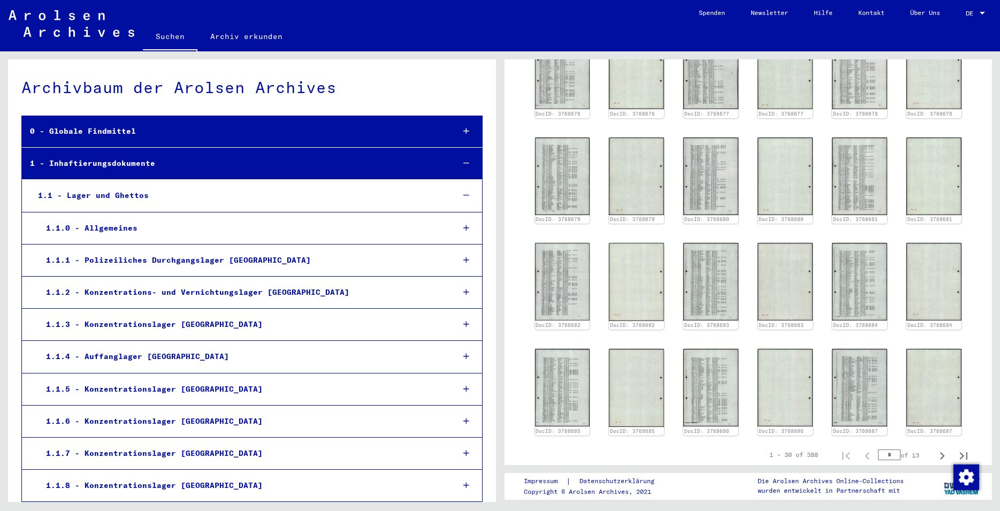
scroll to position [404, 0]
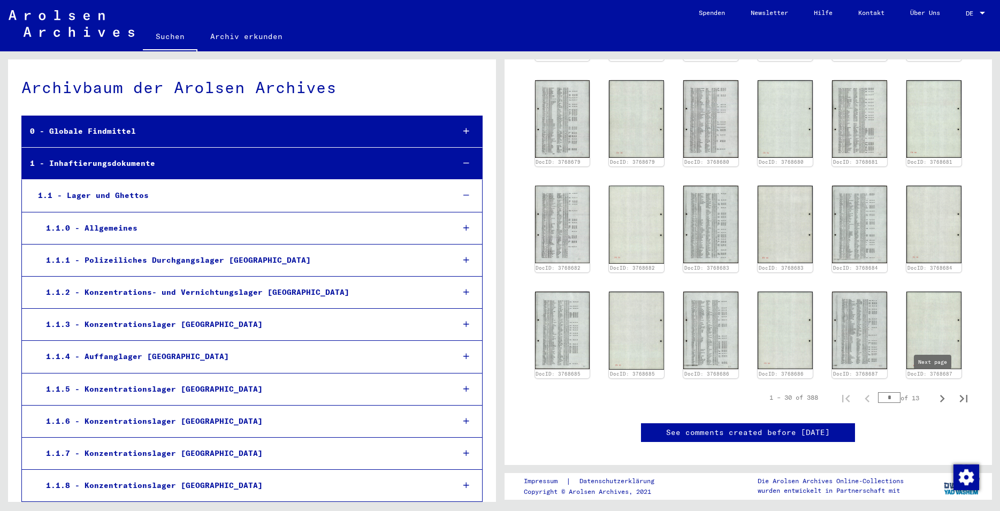
click at [935, 391] on icon "Next page" at bounding box center [942, 398] width 15 height 15
type input "*"
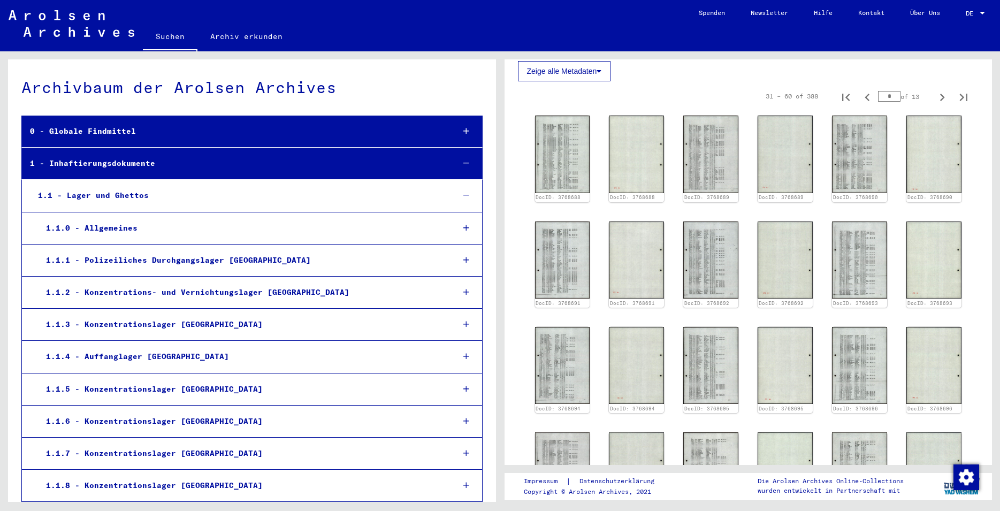
scroll to position [140, 0]
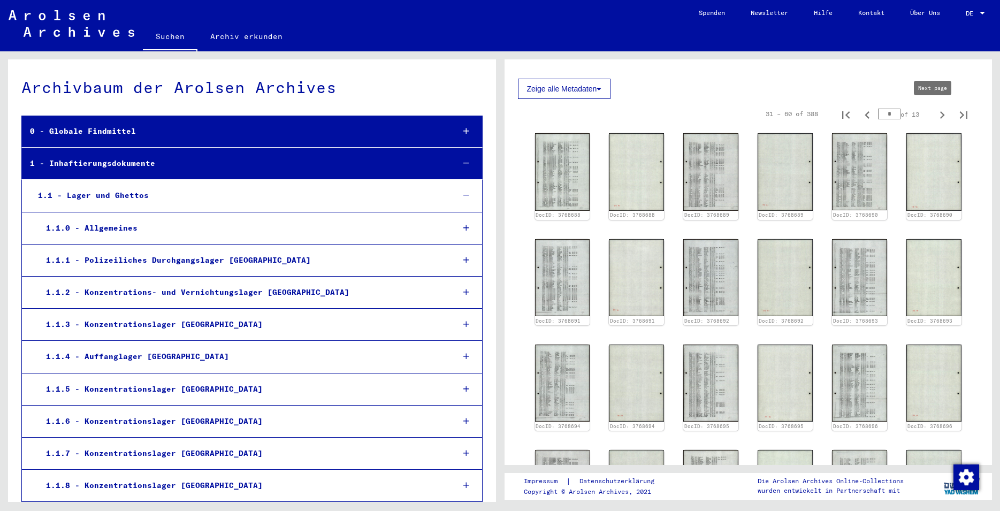
click at [936, 115] on icon "Next page" at bounding box center [942, 115] width 15 height 15
type input "*"
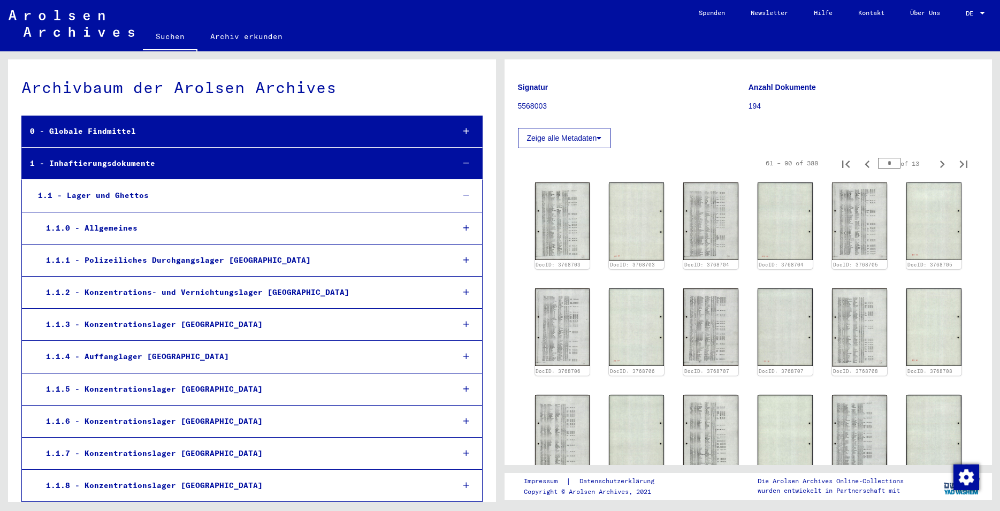
scroll to position [82, 0]
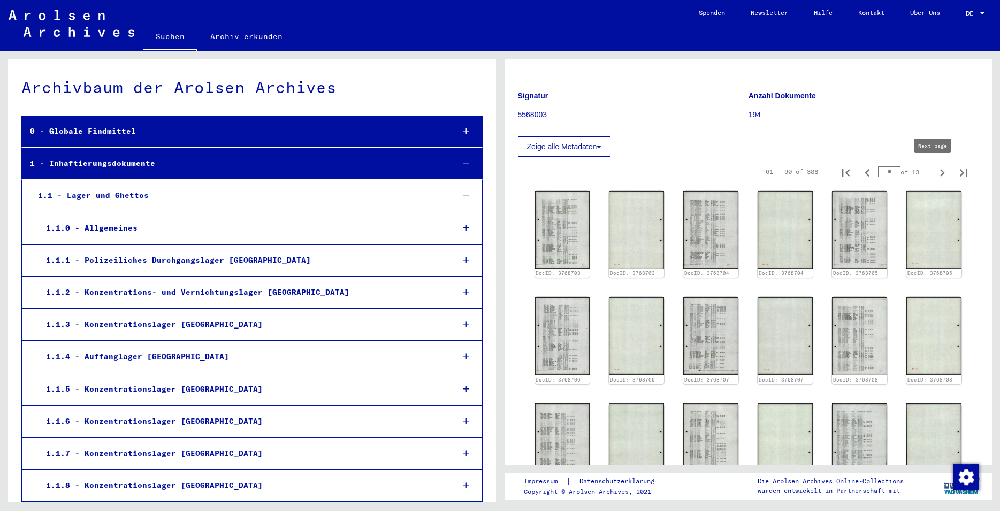
click at [935, 171] on icon "Next page" at bounding box center [942, 172] width 15 height 15
type input "*"
click at [940, 173] on icon "Next page" at bounding box center [942, 172] width 5 height 7
type input "*"
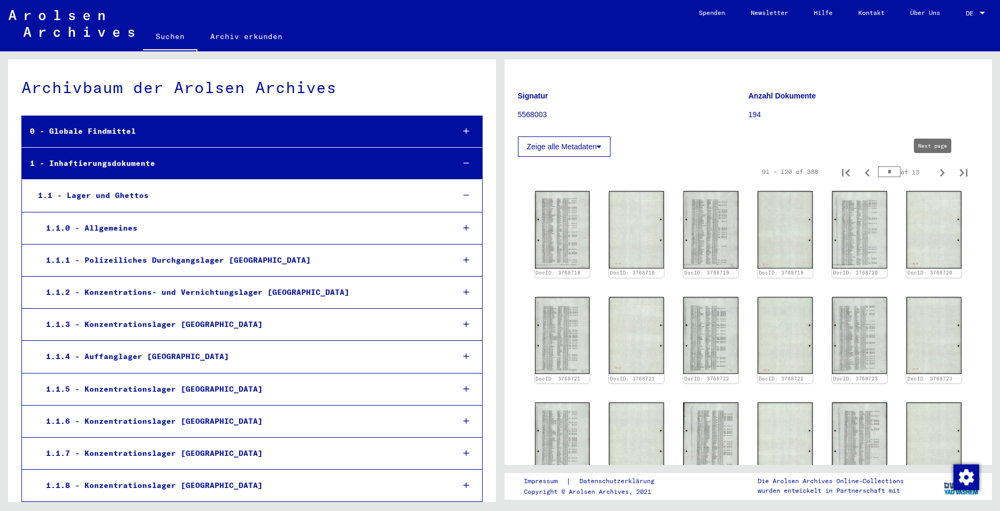
type input "*"
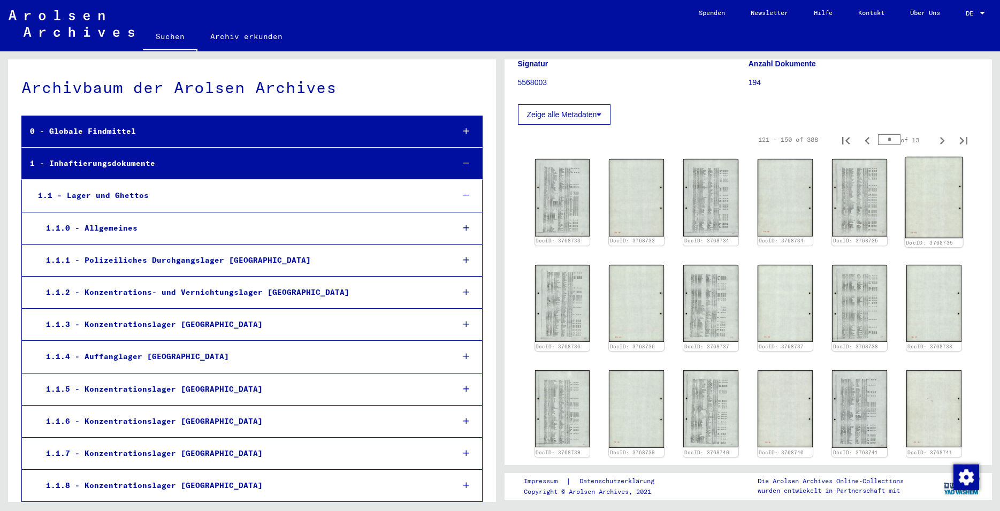
scroll to position [24, 0]
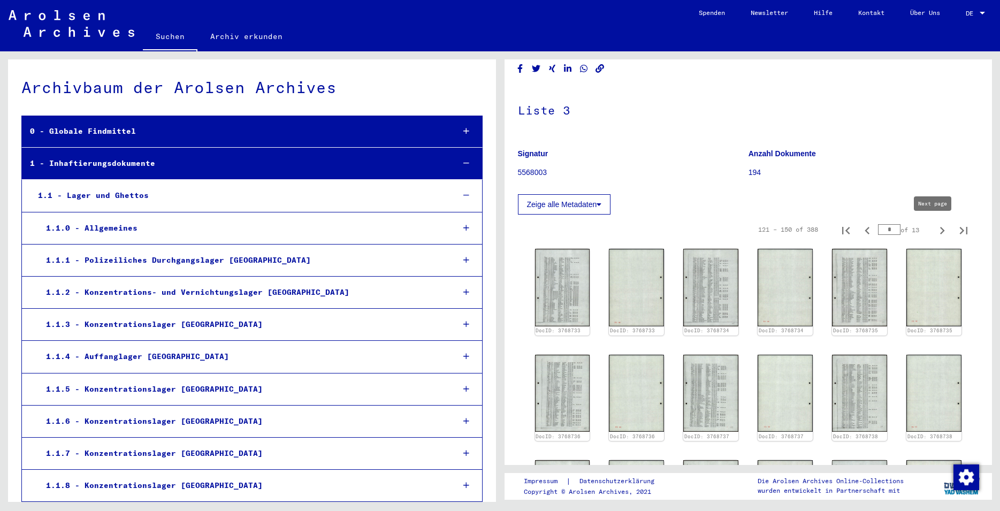
click at [935, 224] on icon "Next page" at bounding box center [942, 230] width 15 height 15
type input "*"
click at [935, 225] on icon "Next page" at bounding box center [942, 230] width 15 height 15
type input "*"
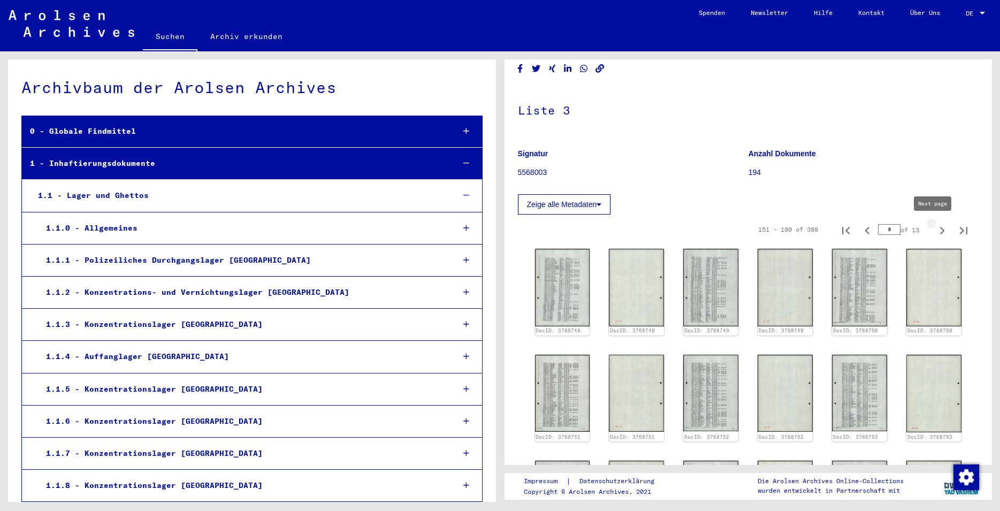
type input "*"
click at [935, 230] on icon "Next page" at bounding box center [942, 230] width 15 height 15
type input "*"
click at [935, 227] on icon "Next page" at bounding box center [942, 230] width 15 height 15
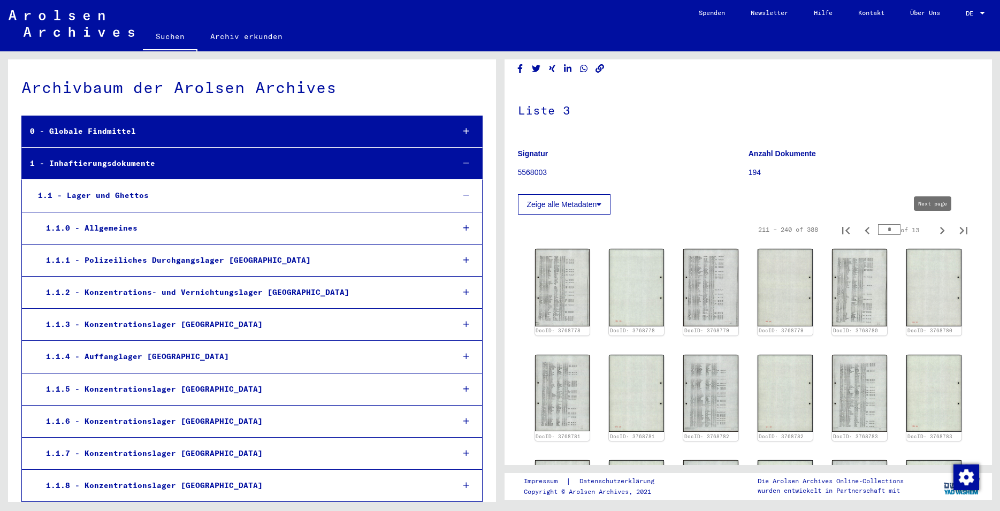
type input "*"
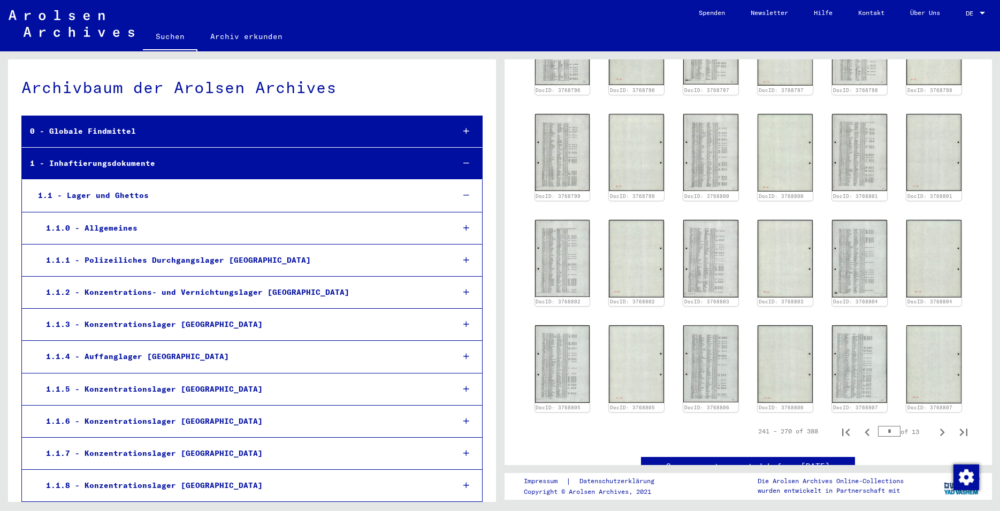
scroll to position [82, 0]
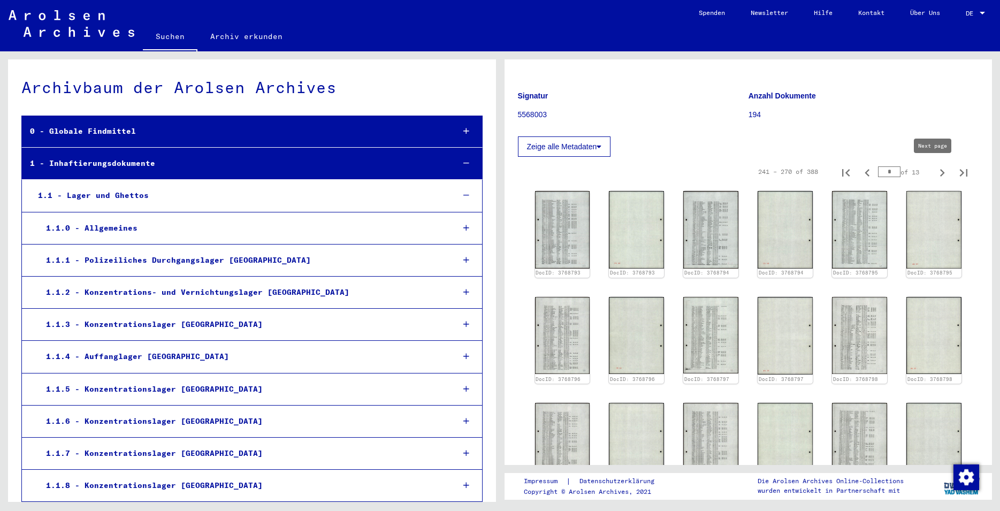
click at [935, 174] on icon "Next page" at bounding box center [942, 172] width 15 height 15
type input "**"
click at [935, 172] on icon "Next page" at bounding box center [942, 172] width 15 height 15
type input "**"
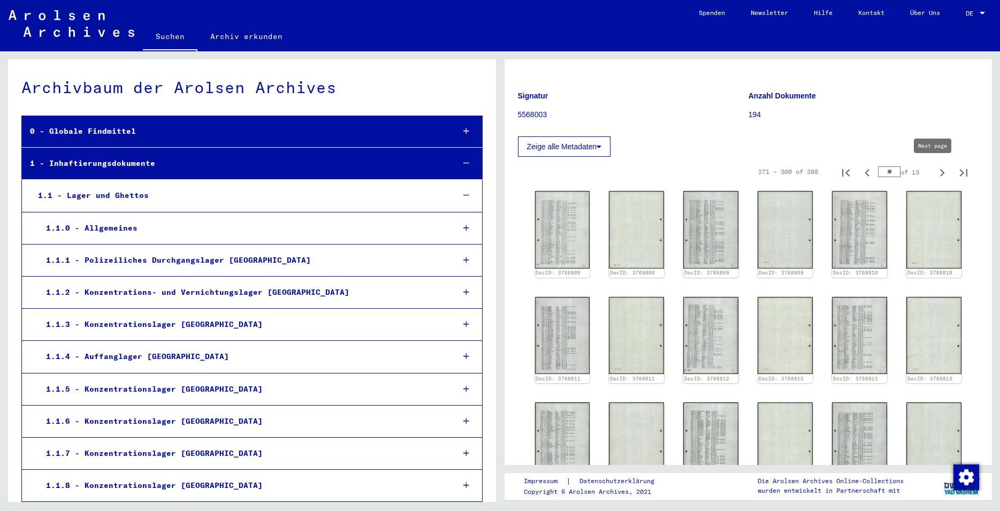
type input "**"
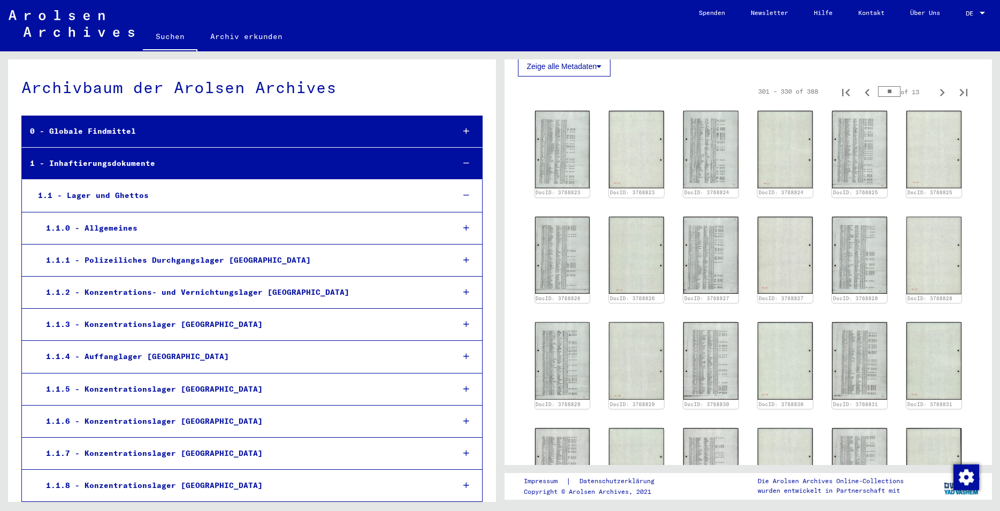
scroll to position [24, 0]
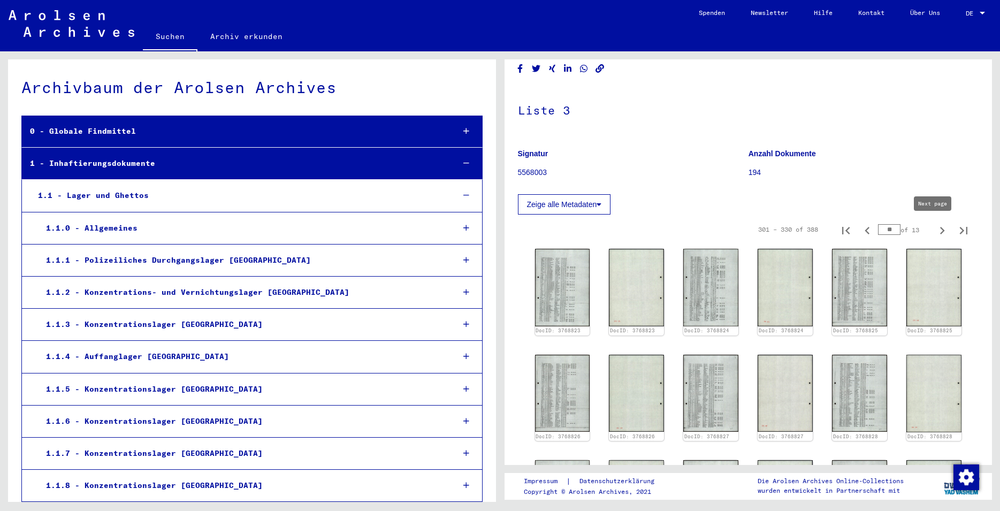
click at [935, 227] on icon "Next page" at bounding box center [942, 230] width 15 height 15
type input "**"
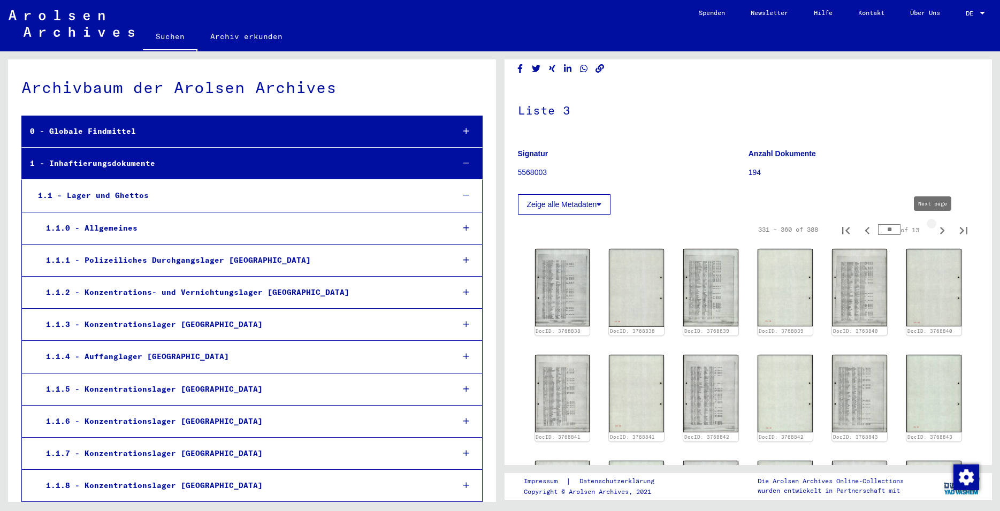
click at [935, 235] on icon "Next page" at bounding box center [942, 230] width 15 height 15
type input "**"
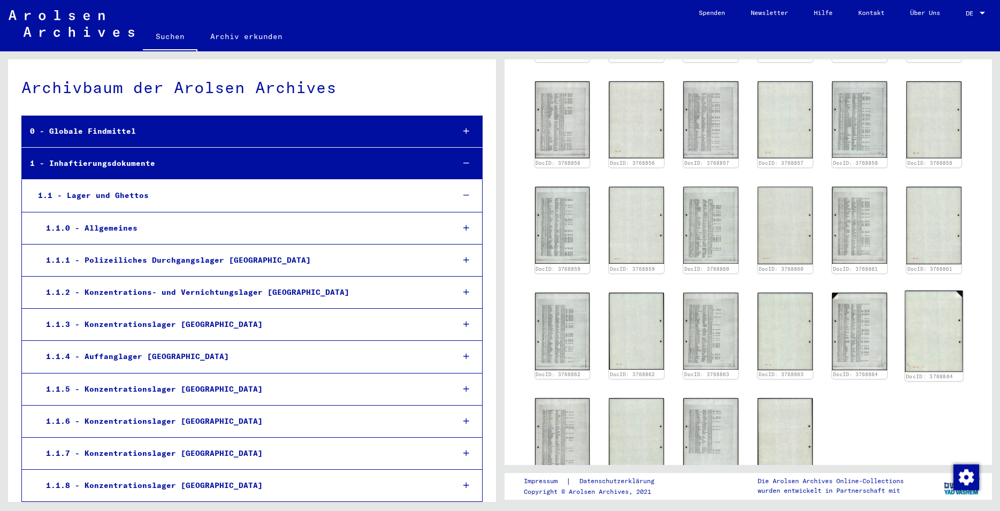
scroll to position [313, 0]
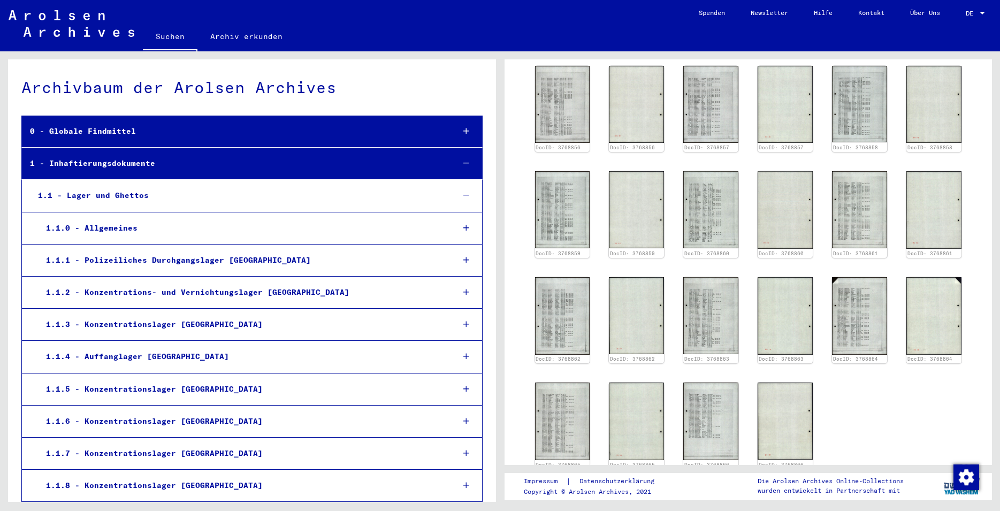
click at [175, 37] on link "Suchen" at bounding box center [170, 38] width 55 height 28
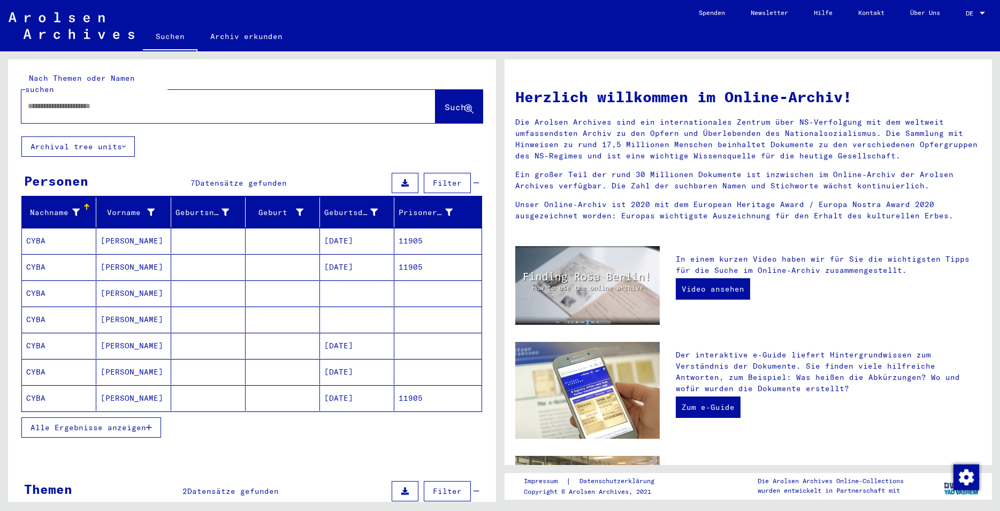
click at [233, 286] on mat-cell at bounding box center [208, 293] width 74 height 26
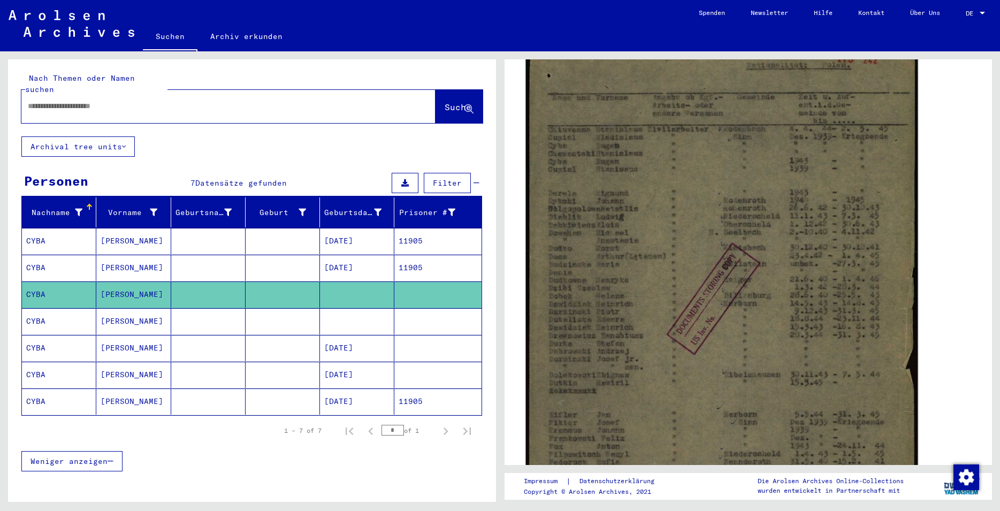
scroll to position [173, 0]
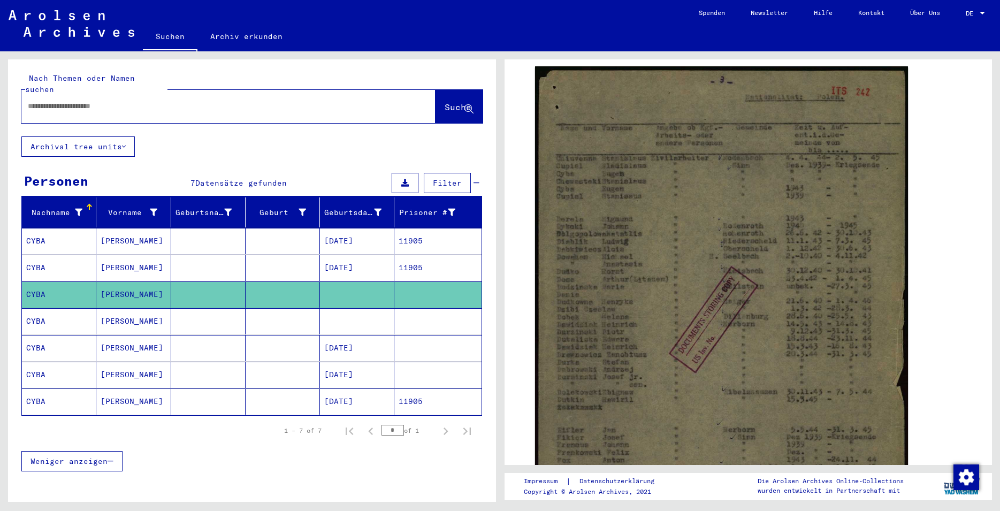
click at [260, 311] on mat-cell at bounding box center [283, 321] width 74 height 26
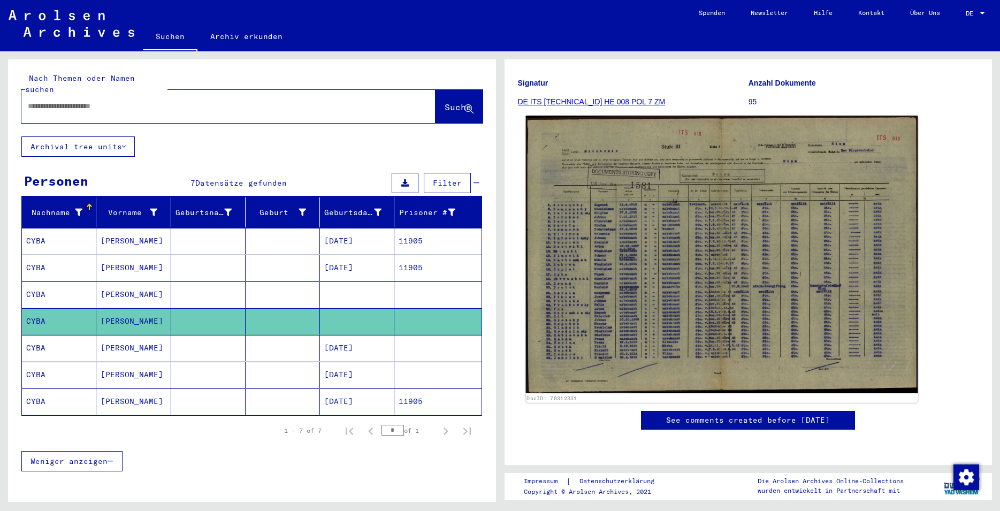
scroll to position [173, 0]
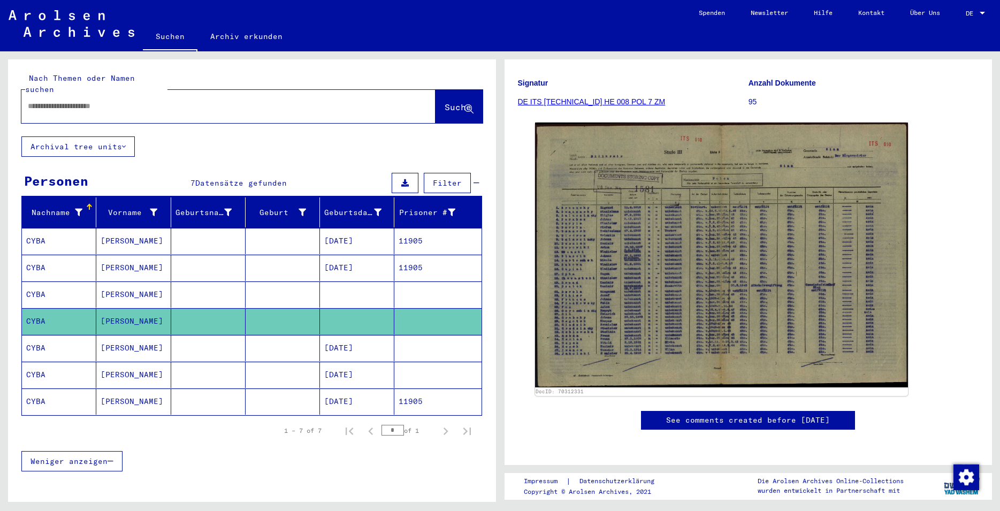
click at [239, 388] on mat-cell at bounding box center [208, 401] width 74 height 26
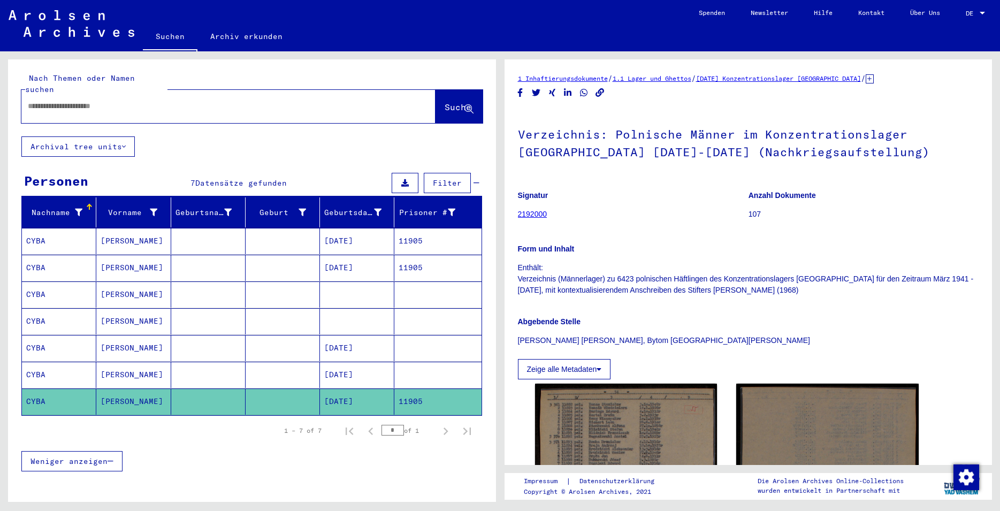
drag, startPoint x: 845, startPoint y: 154, endPoint x: 521, endPoint y: 137, distance: 324.6
click at [521, 137] on h1 "Verzeichnis: Polnische Männer im Konzentrationslager [GEOGRAPHIC_DATA] [DATE]-[…" at bounding box center [748, 142] width 461 height 65
copy h1 "Verzeichnis: Polnische Männer im Konzentrationslager [GEOGRAPHIC_DATA] [DATE]-[…"
drag, startPoint x: 550, startPoint y: 213, endPoint x: 518, endPoint y: 214, distance: 32.1
click at [518, 214] on figure "Signatur 2192000" at bounding box center [633, 206] width 230 height 48
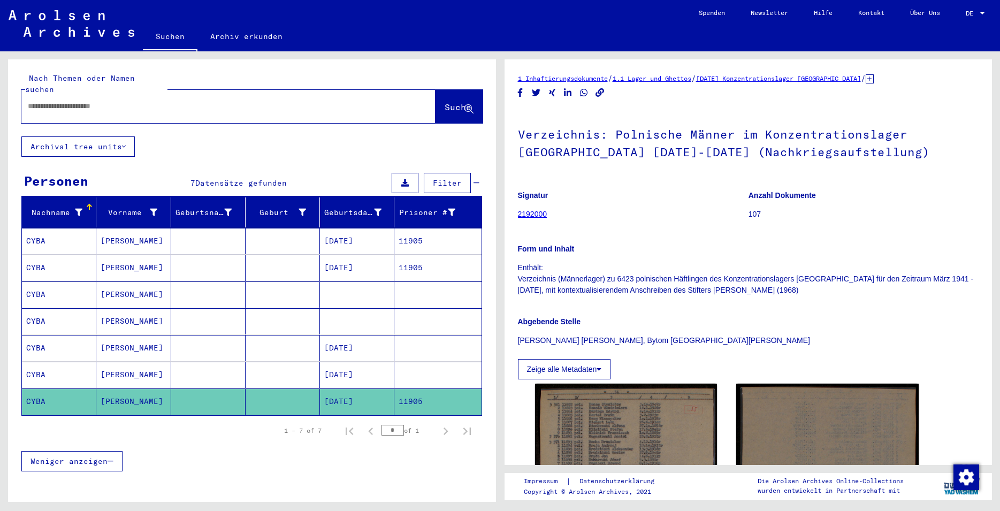
copy link "2192000"
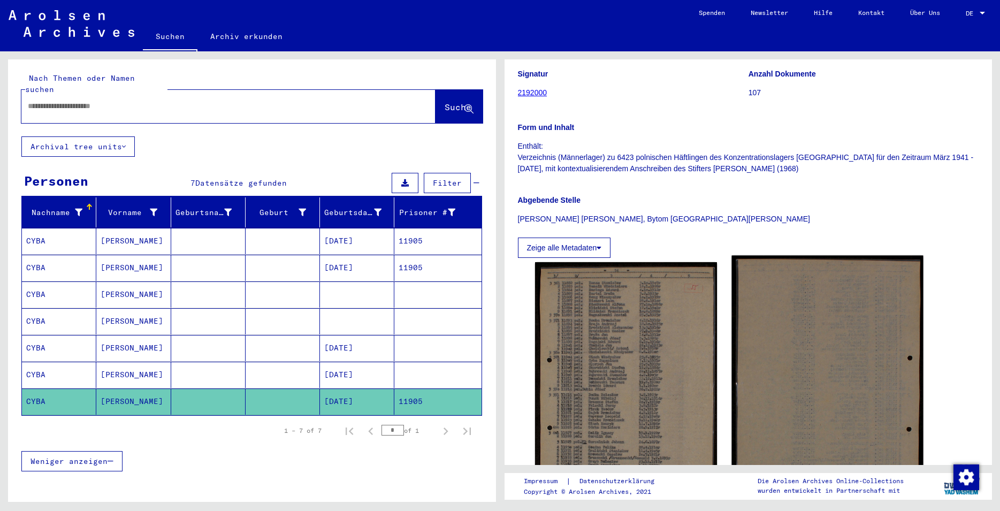
scroll to position [173, 0]
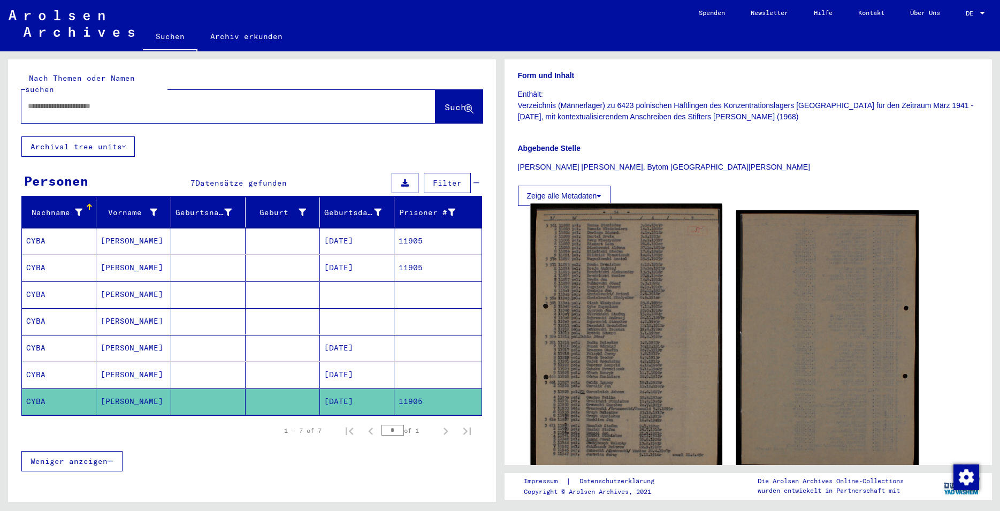
click at [654, 331] on img at bounding box center [626, 341] width 192 height 274
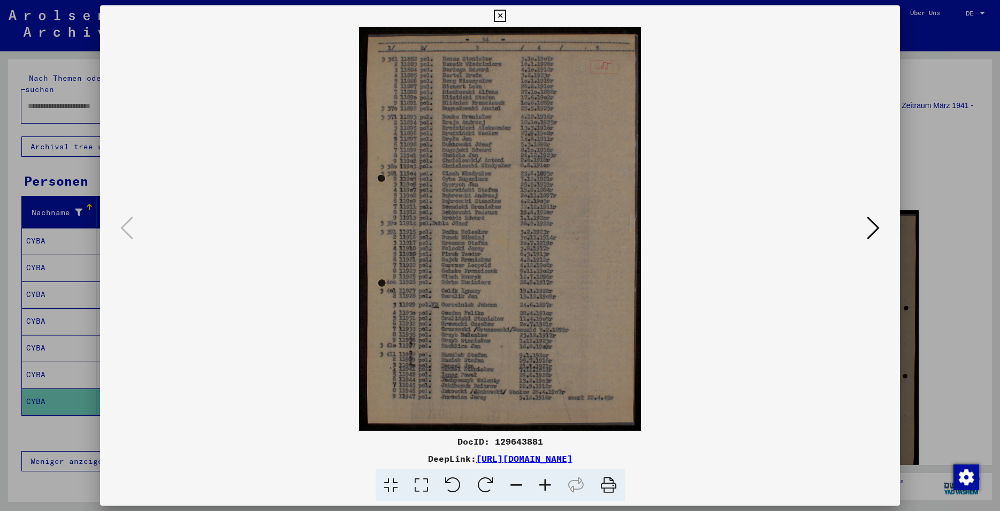
drag, startPoint x: 544, startPoint y: 443, endPoint x: 496, endPoint y: 446, distance: 48.2
click at [496, 446] on div "DocID: 129643881" at bounding box center [500, 441] width 800 height 13
copy div "129643881"
click at [870, 227] on icon at bounding box center [873, 228] width 13 height 26
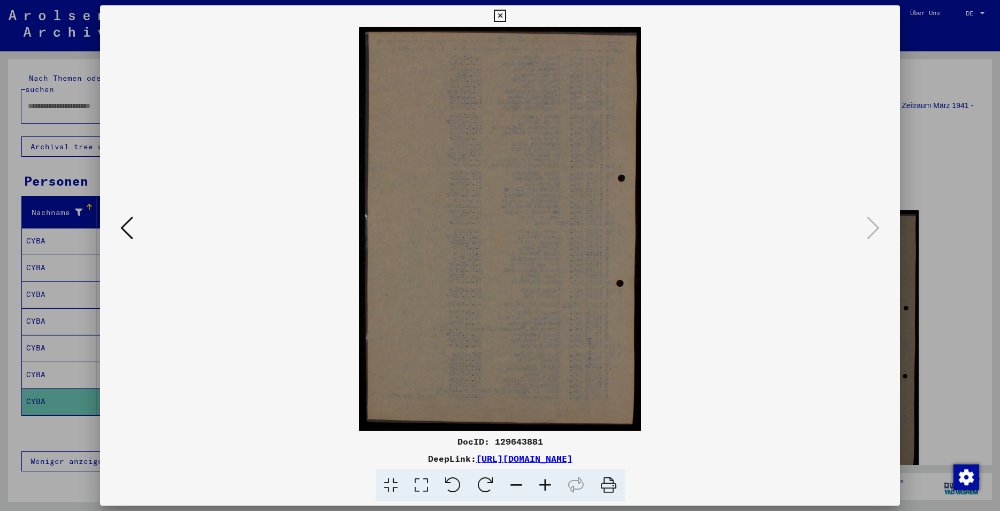
click at [506, 19] on icon at bounding box center [500, 16] width 12 height 13
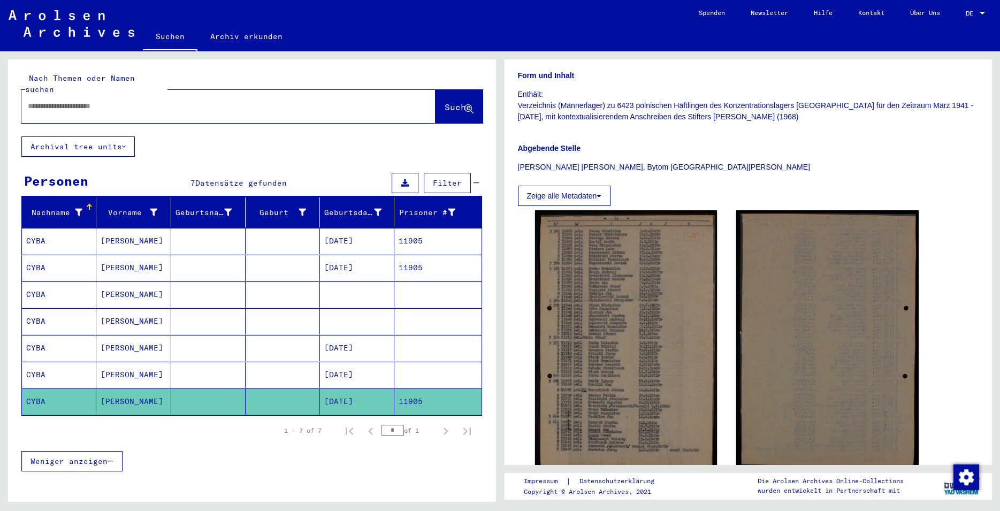
scroll to position [0, 0]
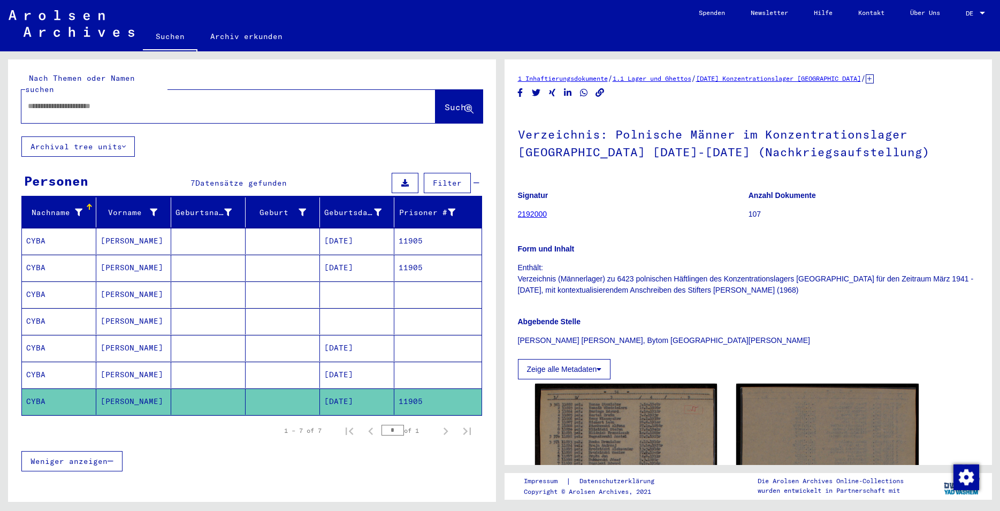
click at [541, 213] on link "2192000" at bounding box center [532, 214] width 29 height 9
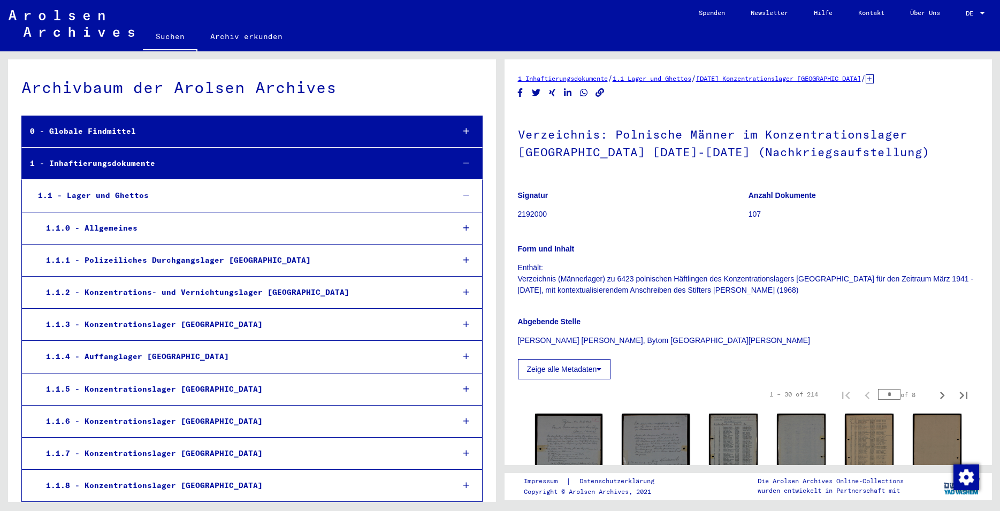
scroll to position [231, 0]
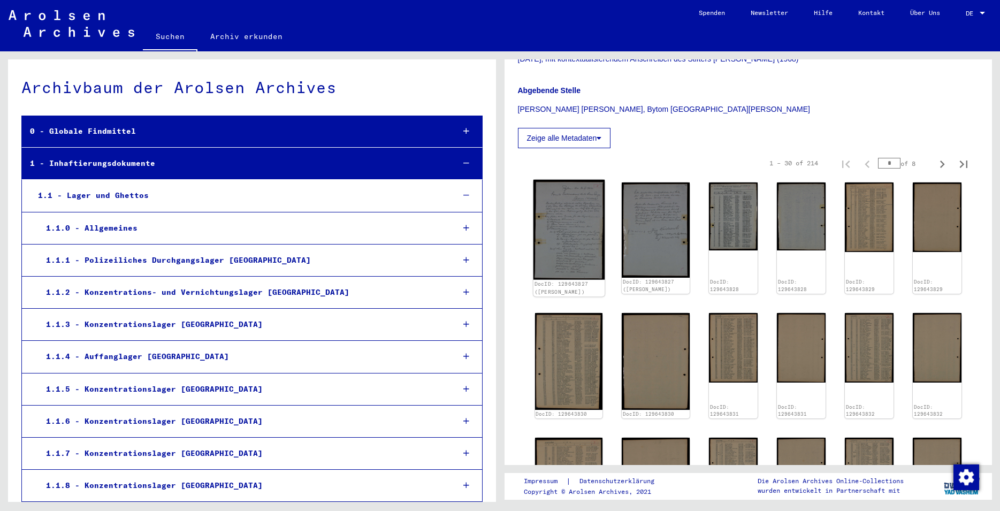
click at [578, 238] on img at bounding box center [568, 230] width 71 height 100
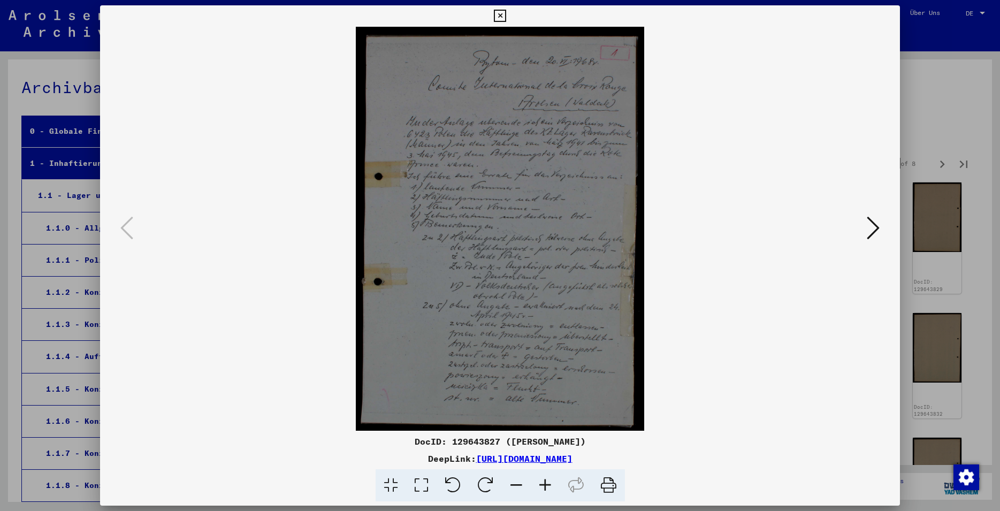
drag, startPoint x: 485, startPoint y: 441, endPoint x: 440, endPoint y: 439, distance: 45.0
click at [440, 439] on div "DocID: 129643827 ([PERSON_NAME])" at bounding box center [500, 441] width 800 height 13
copy div "129643827"
click at [877, 234] on icon at bounding box center [873, 228] width 13 height 26
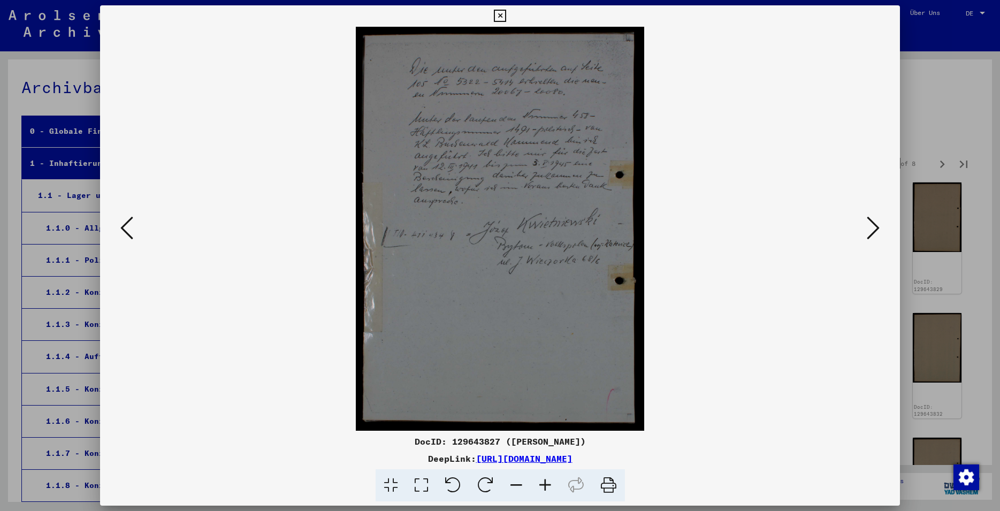
click at [870, 228] on icon at bounding box center [873, 228] width 13 height 26
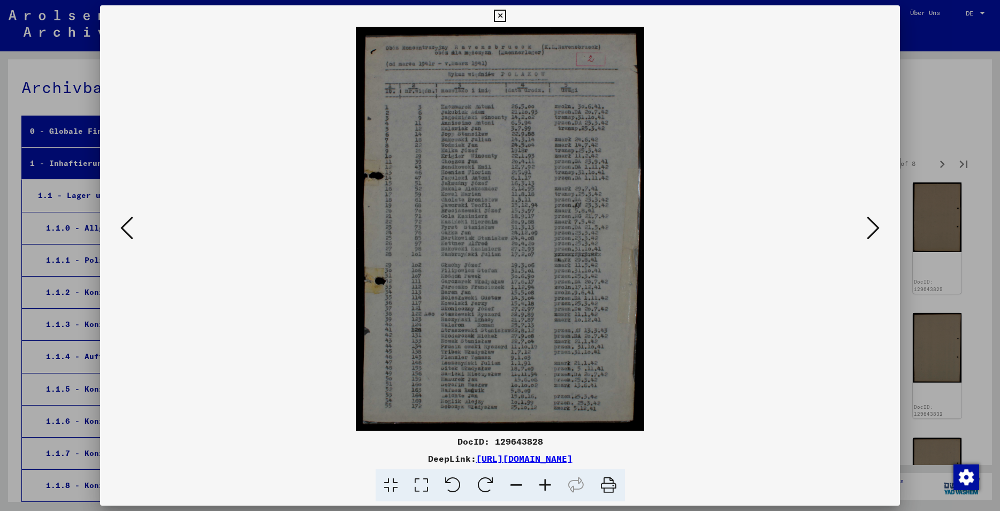
click at [882, 225] on button at bounding box center [872, 228] width 19 height 30
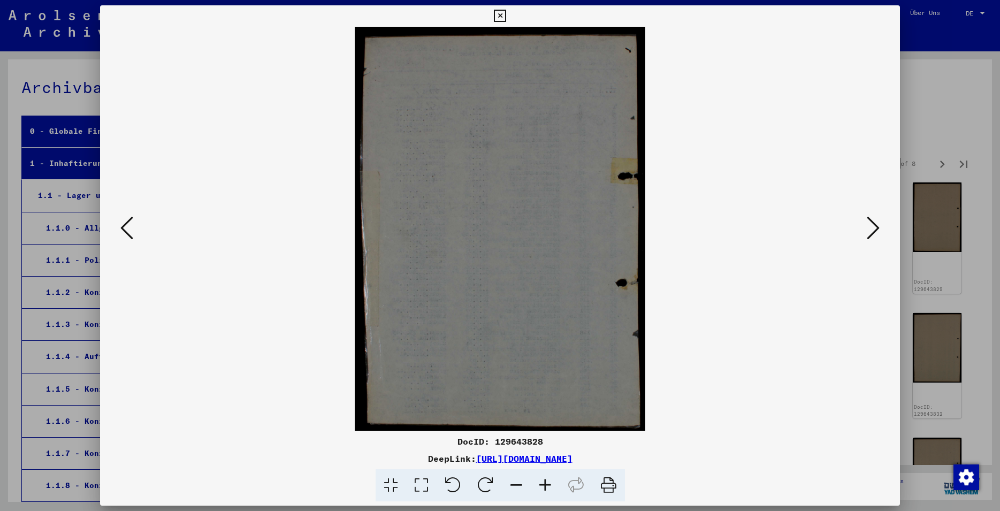
click at [873, 231] on icon at bounding box center [873, 228] width 13 height 26
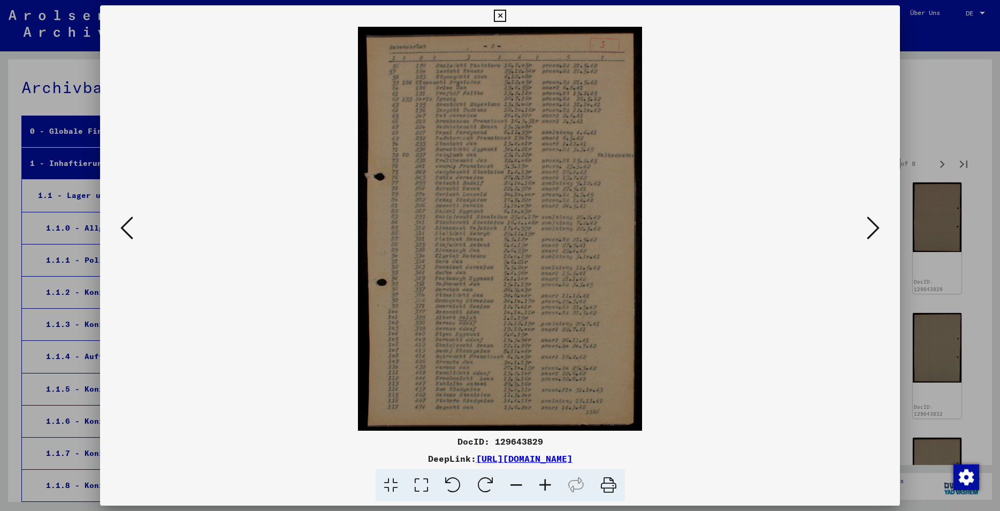
click at [873, 230] on icon at bounding box center [873, 228] width 13 height 26
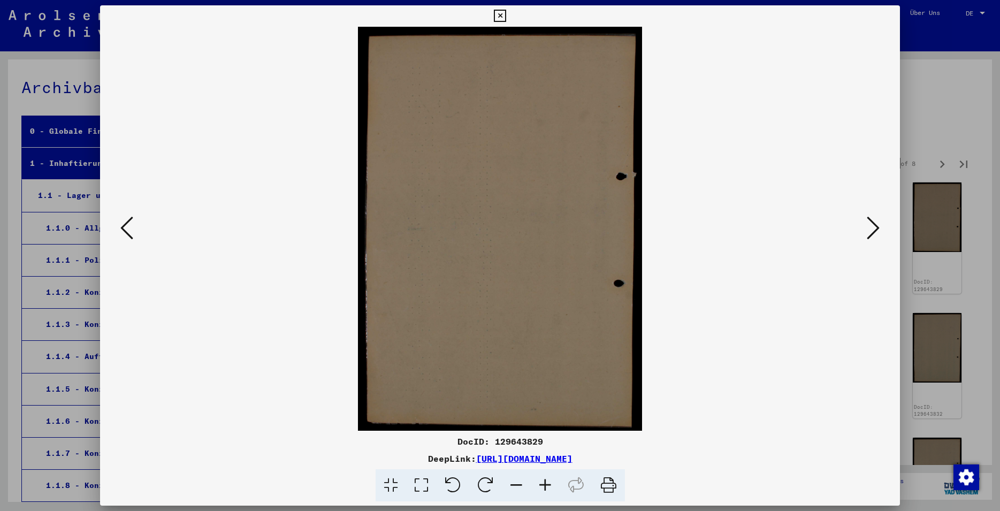
click at [873, 230] on icon at bounding box center [873, 228] width 13 height 26
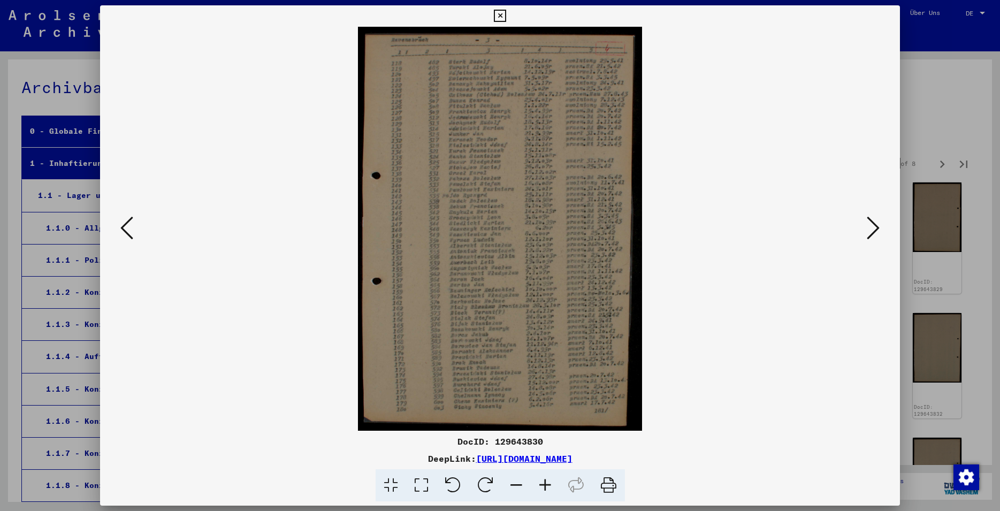
click at [506, 18] on icon at bounding box center [500, 16] width 12 height 13
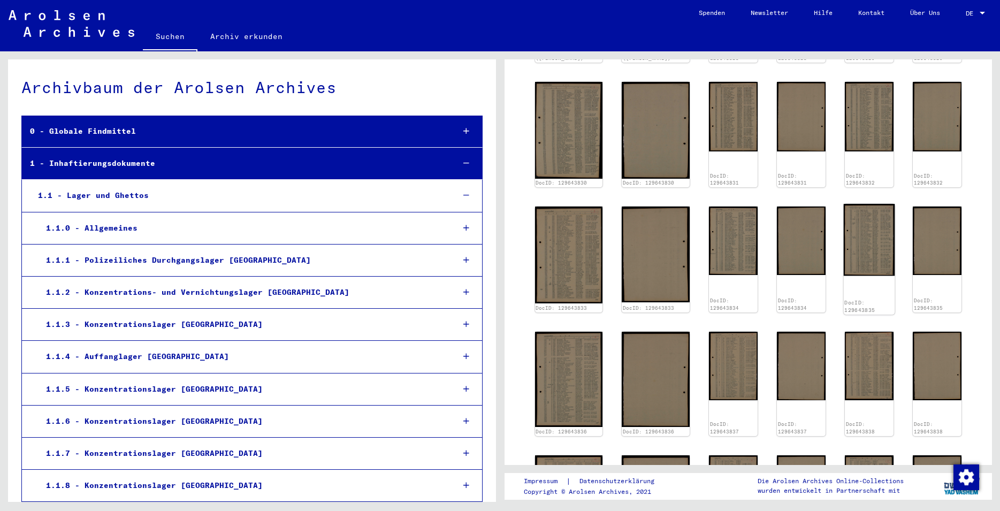
scroll to position [751, 0]
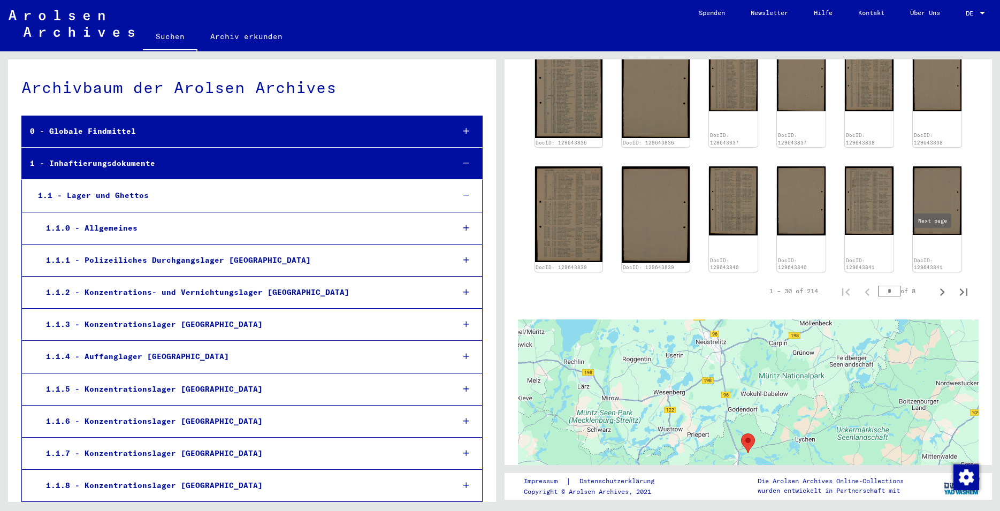
drag, startPoint x: 931, startPoint y: 245, endPoint x: 929, endPoint y: 236, distance: 8.8
click at [935, 285] on icon "Next page" at bounding box center [942, 292] width 15 height 15
type input "*"
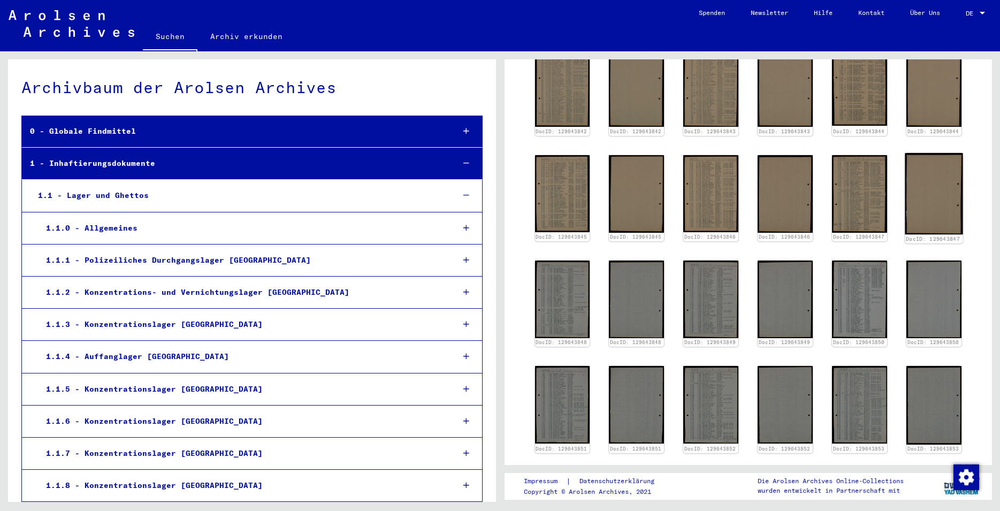
scroll to position [307, 0]
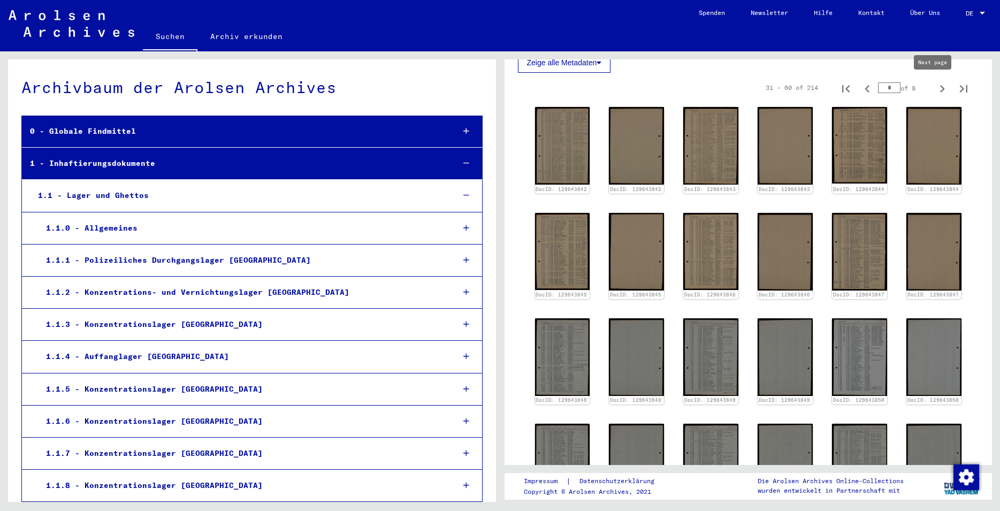
click at [935, 89] on icon "Next page" at bounding box center [942, 88] width 15 height 15
type input "*"
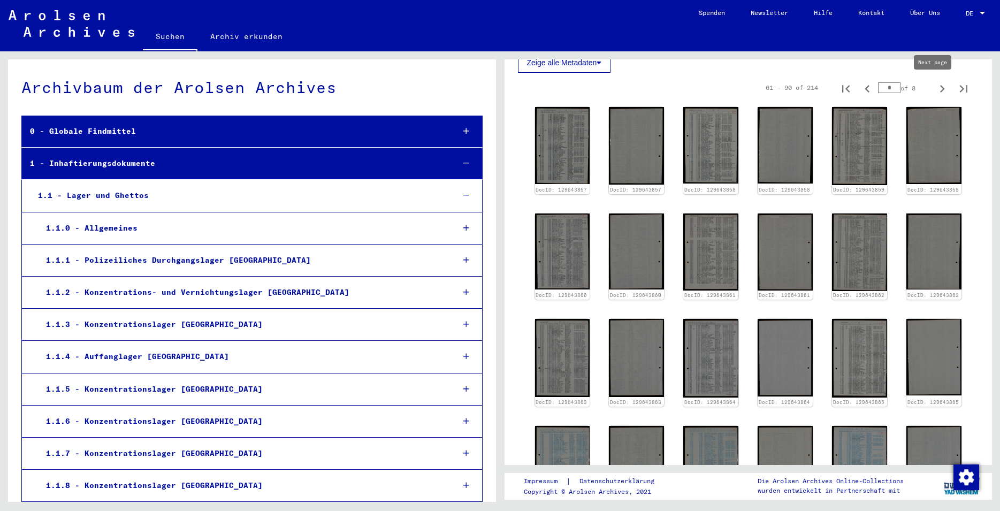
click at [935, 88] on icon "Next page" at bounding box center [942, 88] width 15 height 15
type input "*"
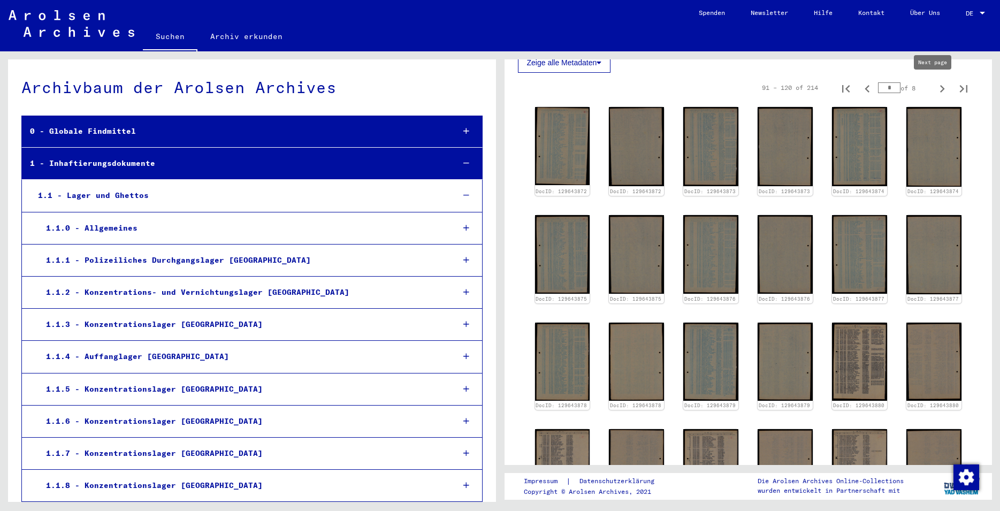
click at [935, 90] on icon "Next page" at bounding box center [942, 88] width 15 height 15
type input "*"
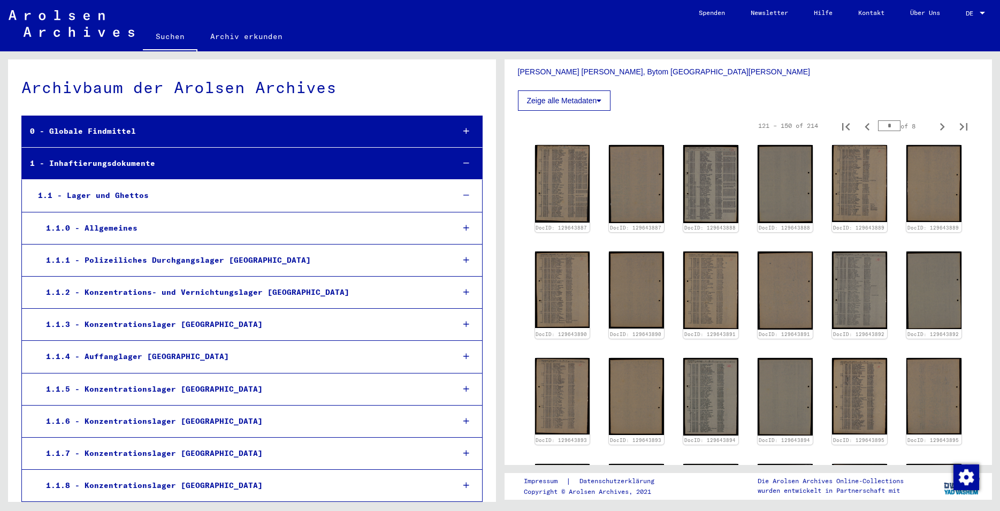
scroll to position [191, 0]
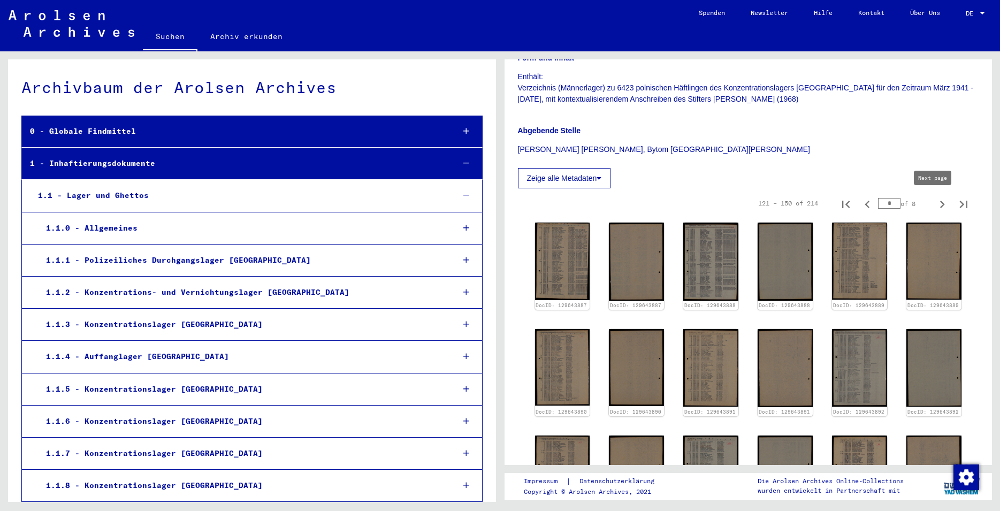
click at [937, 200] on icon "Next page" at bounding box center [942, 204] width 15 height 15
type input "*"
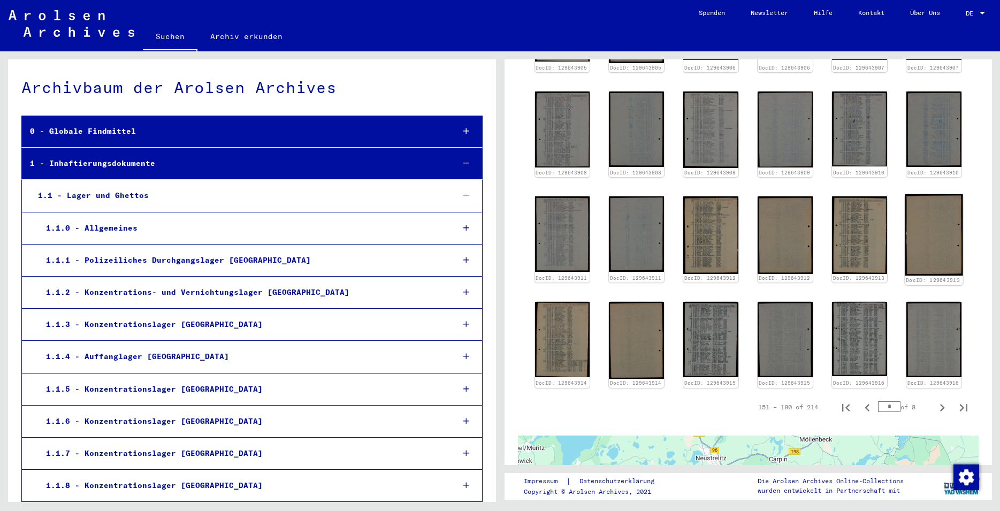
scroll to position [307, 0]
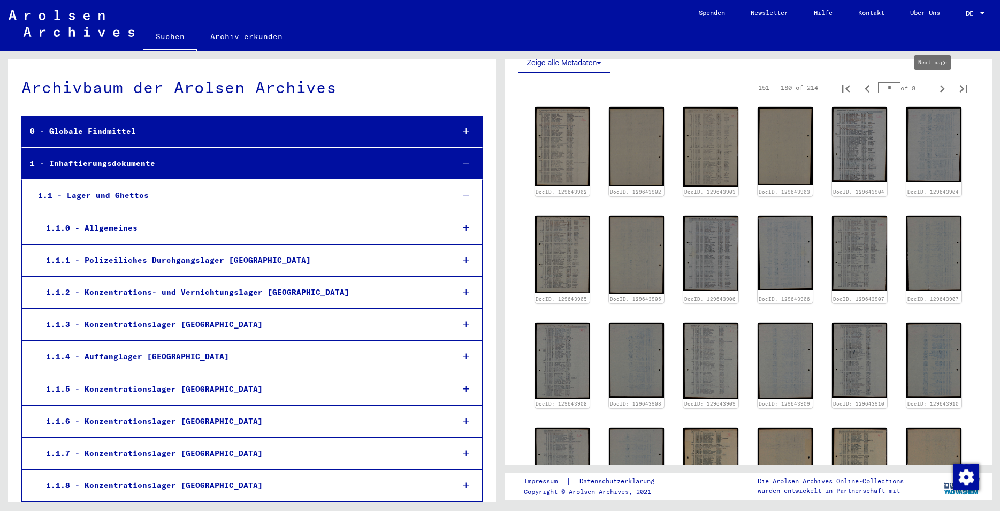
click at [940, 87] on icon "Next page" at bounding box center [942, 88] width 5 height 7
type input "*"
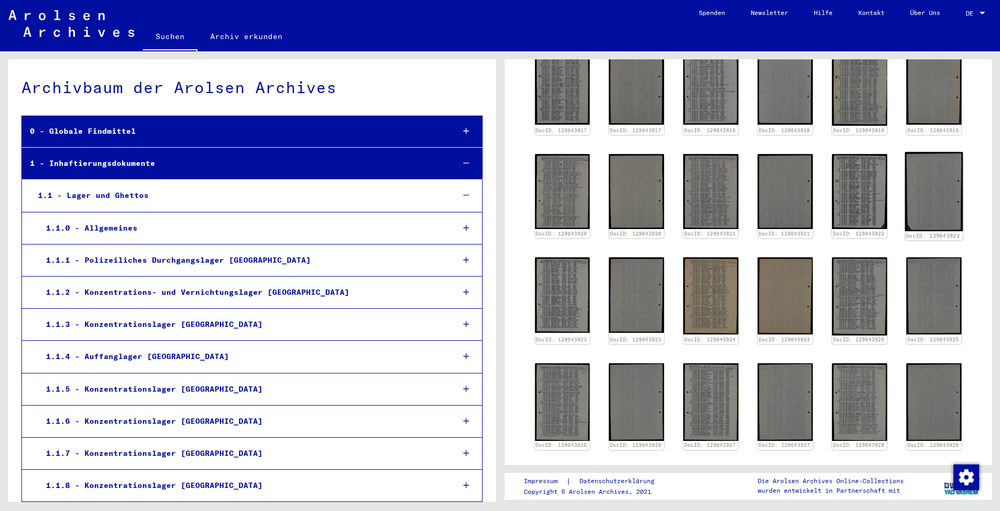
scroll to position [191, 0]
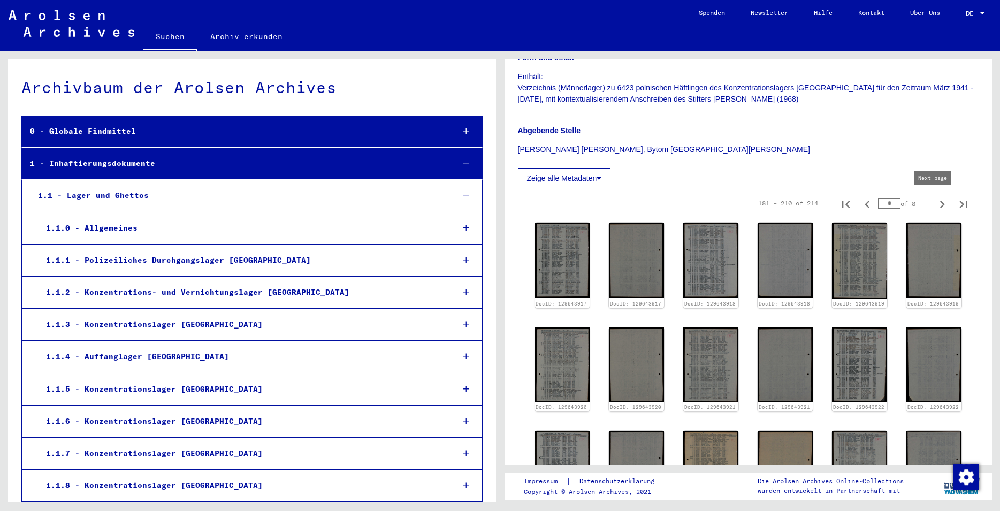
click at [935, 200] on icon "Next page" at bounding box center [942, 204] width 15 height 15
type input "*"
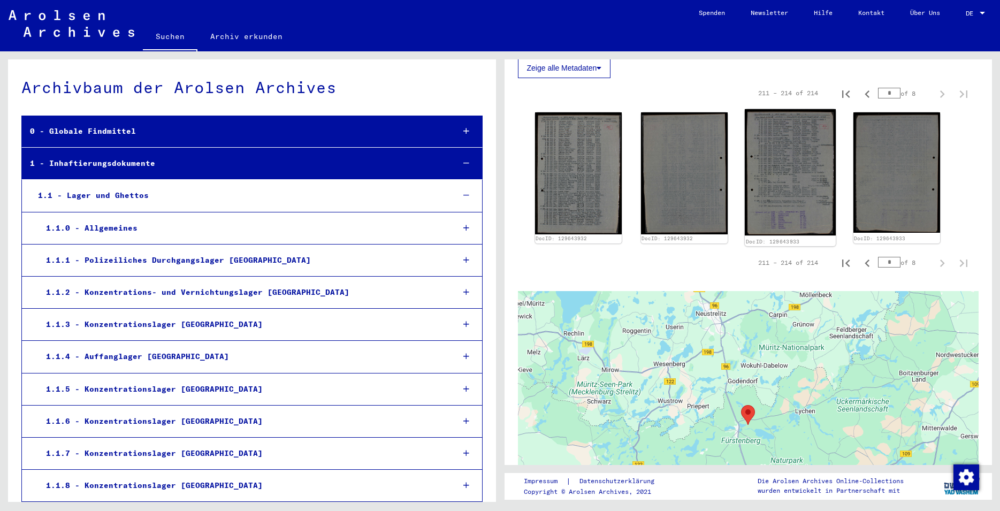
scroll to position [307, 0]
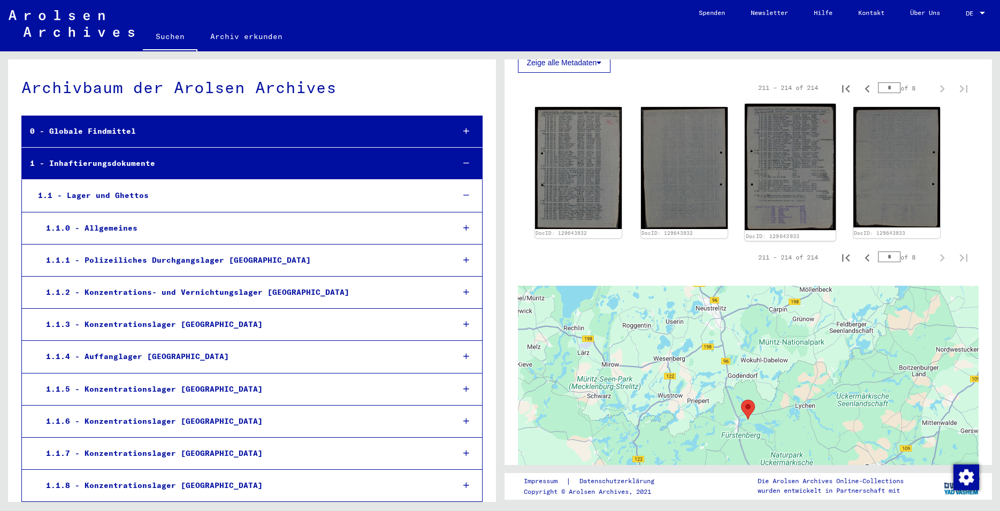
click at [784, 191] on img at bounding box center [790, 167] width 91 height 126
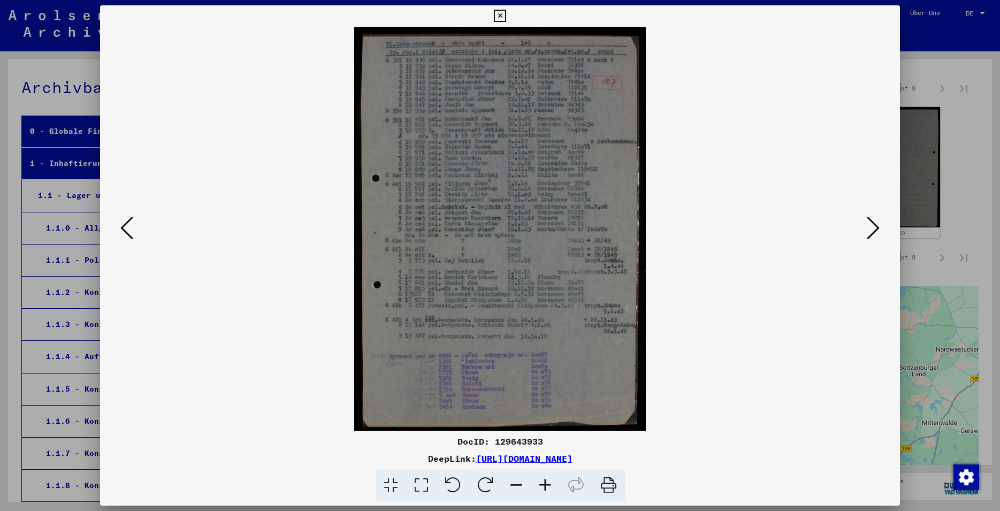
drag, startPoint x: 541, startPoint y: 439, endPoint x: 495, endPoint y: 440, distance: 45.5
click at [495, 440] on div "DocID: 129643933" at bounding box center [500, 441] width 800 height 13
copy div "129643933"
click at [877, 232] on icon at bounding box center [873, 228] width 13 height 26
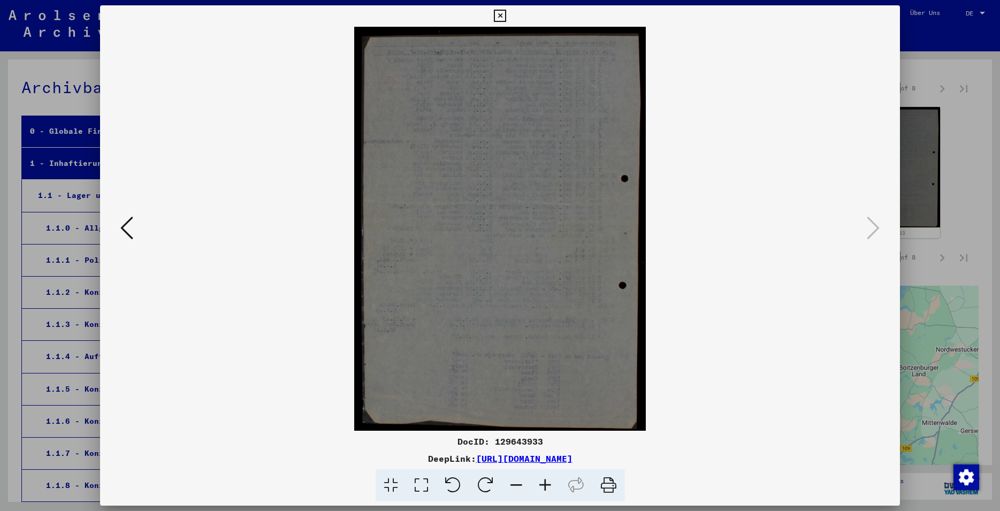
click at [506, 19] on icon at bounding box center [500, 16] width 12 height 13
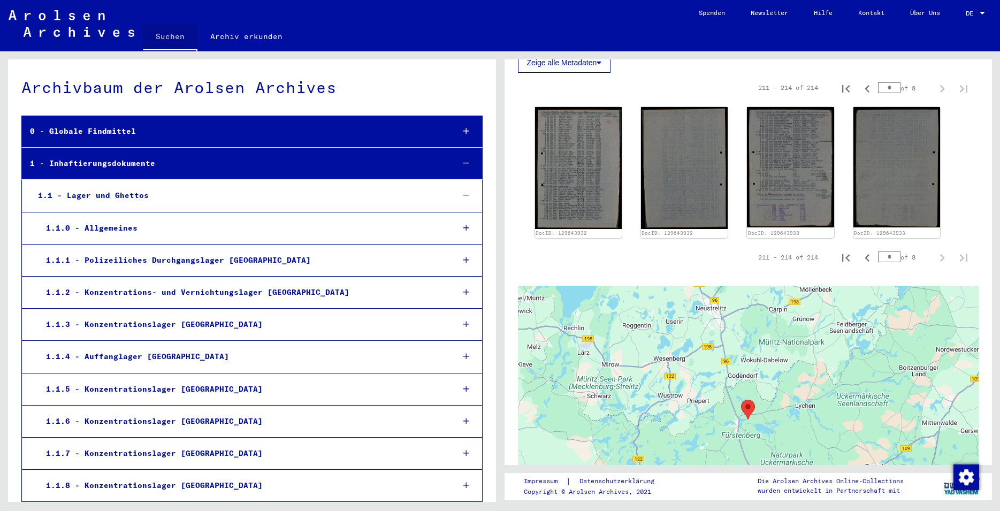
click at [168, 44] on link "Suchen" at bounding box center [170, 38] width 55 height 28
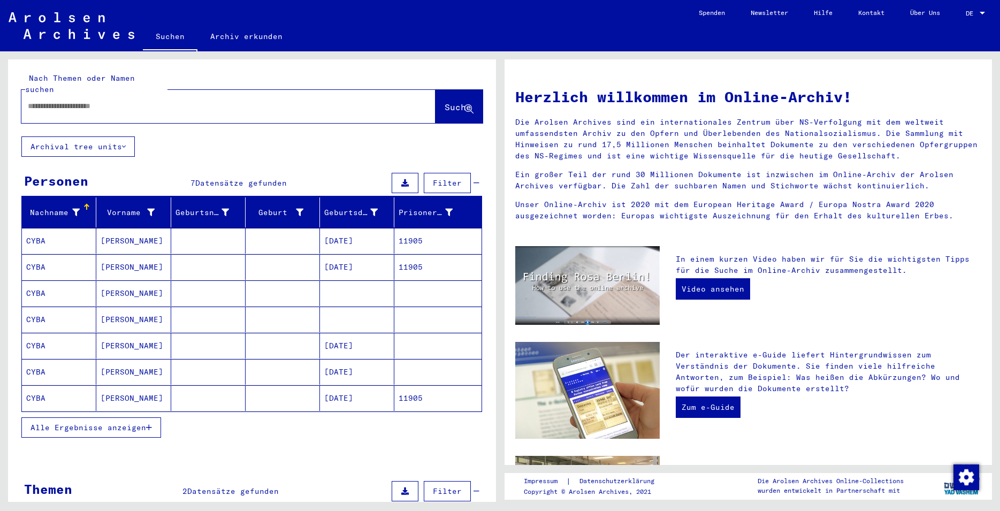
click at [82, 102] on div at bounding box center [212, 106] width 382 height 24
click at [82, 101] on input "text" at bounding box center [216, 106] width 376 height 11
type input "**********"
